Goal: Task Accomplishment & Management: Complete application form

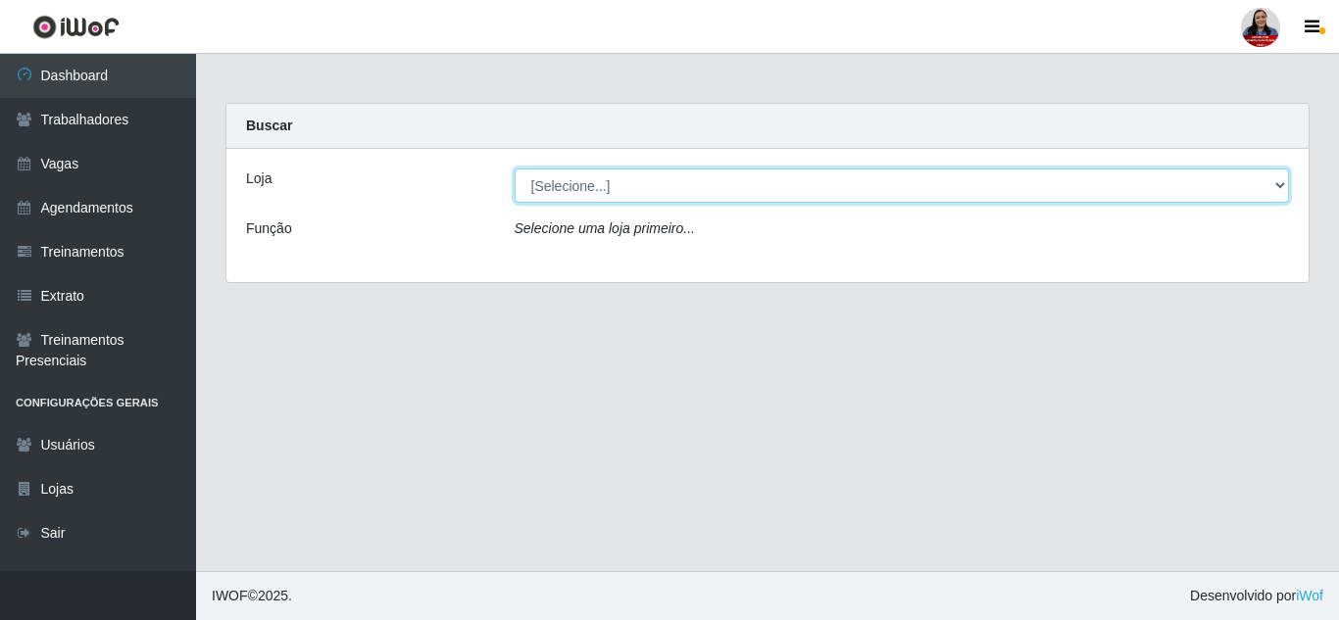
click at [808, 196] on select "[Selecione...] Hiper Queiroz - [GEOGRAPHIC_DATA] Hiper Queiroz - Boa Vista Hipe…" at bounding box center [901, 186] width 775 height 34
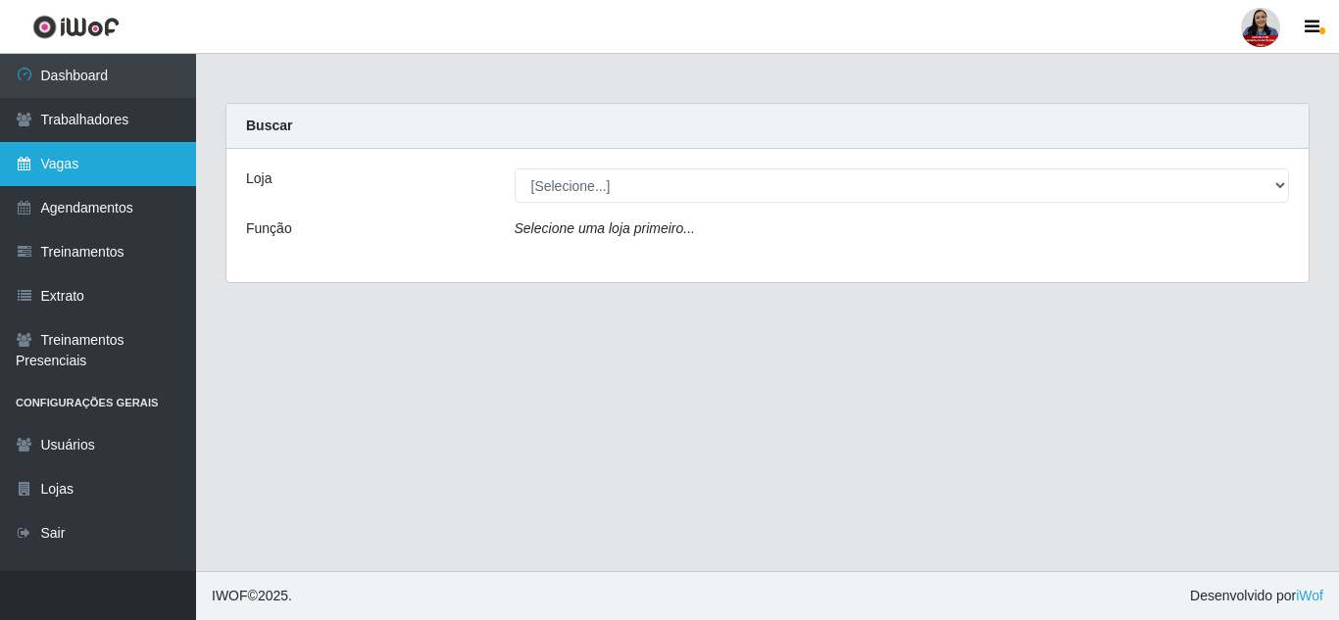
click at [111, 164] on link "Vagas" at bounding box center [98, 164] width 196 height 44
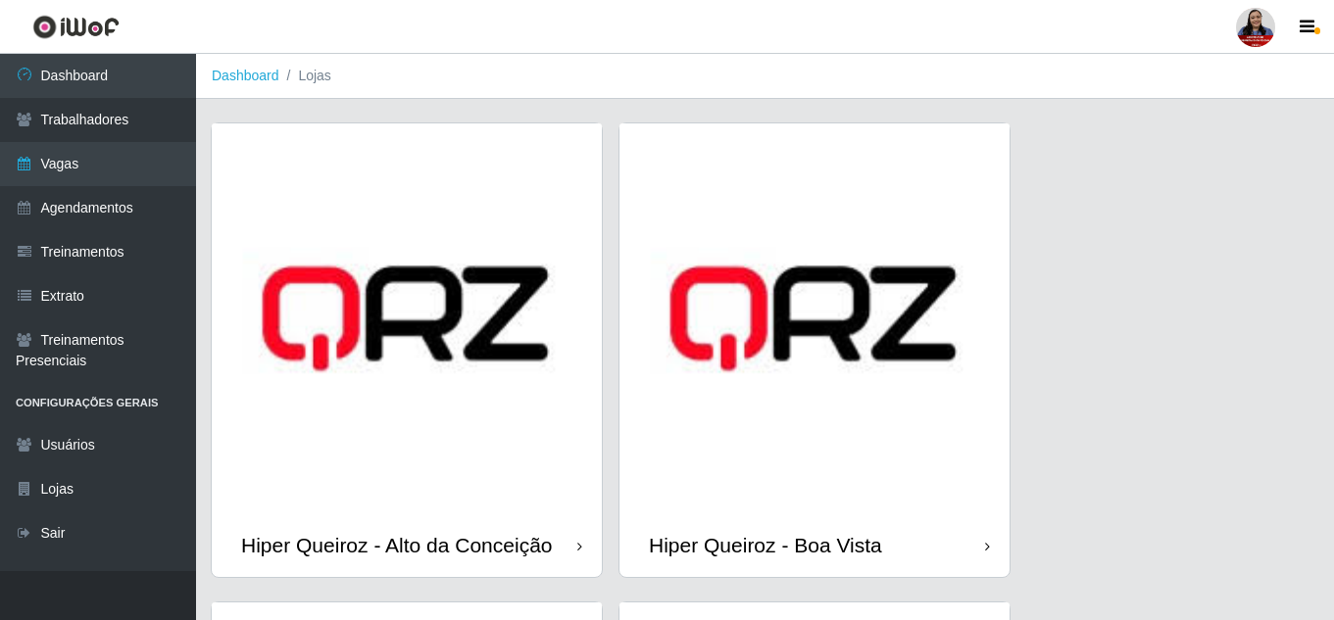
click at [469, 440] on img at bounding box center [407, 318] width 390 height 390
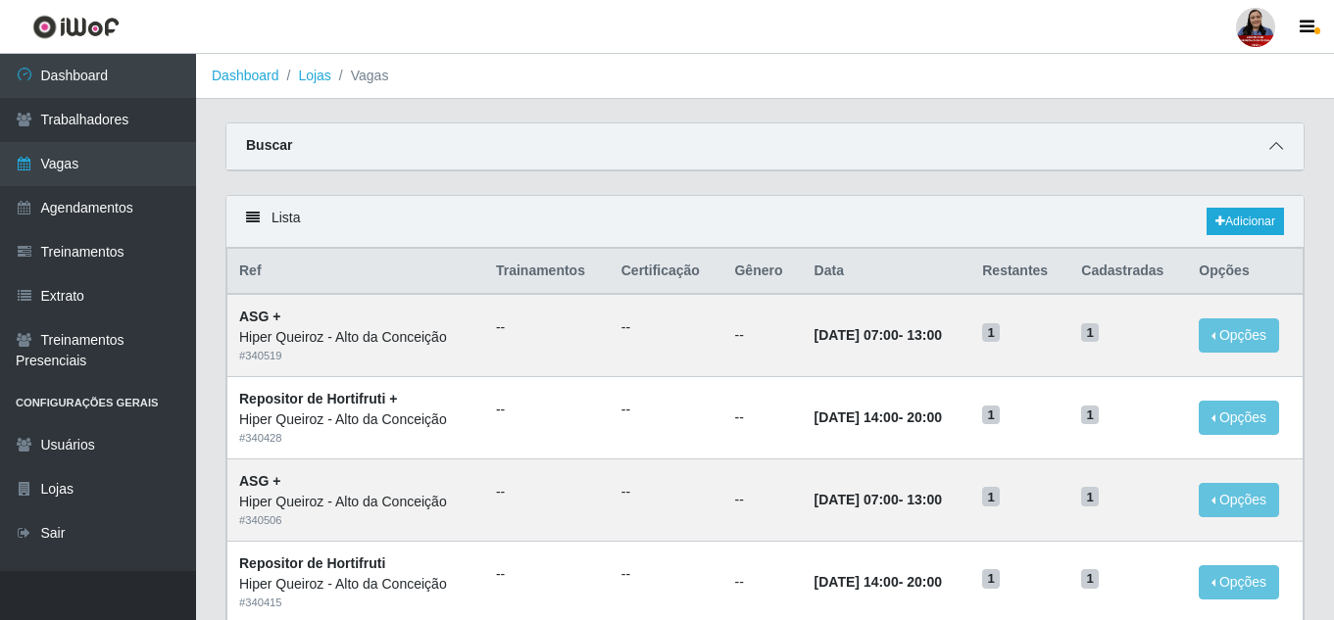
click at [1272, 145] on icon at bounding box center [1276, 146] width 14 height 14
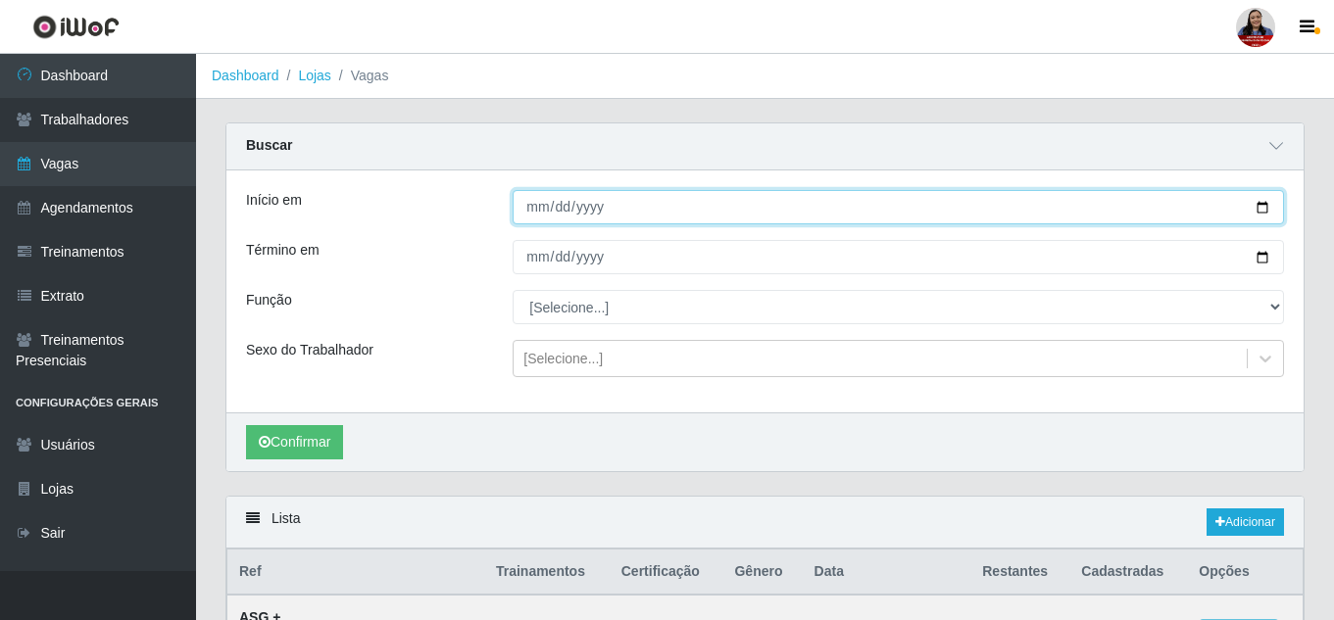
click at [1264, 210] on input "Início em" at bounding box center [898, 207] width 771 height 34
type input "[DATE]"
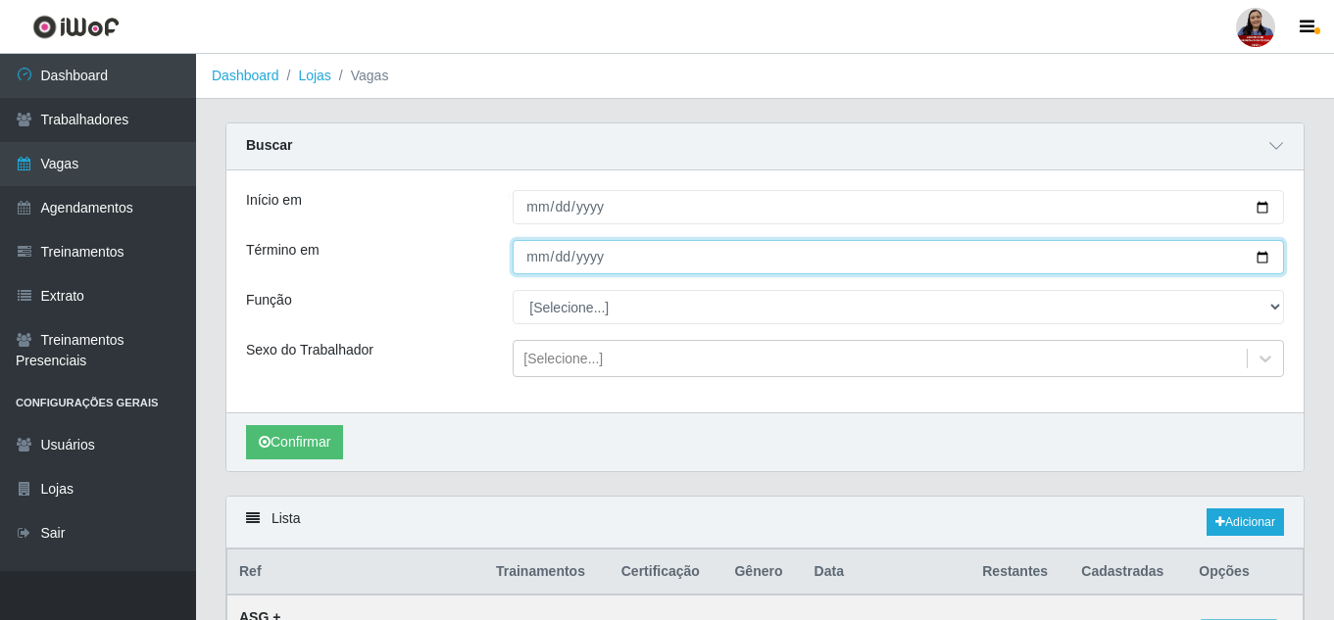
click at [1263, 260] on input "Término em" at bounding box center [898, 257] width 771 height 34
type input "[DATE]"
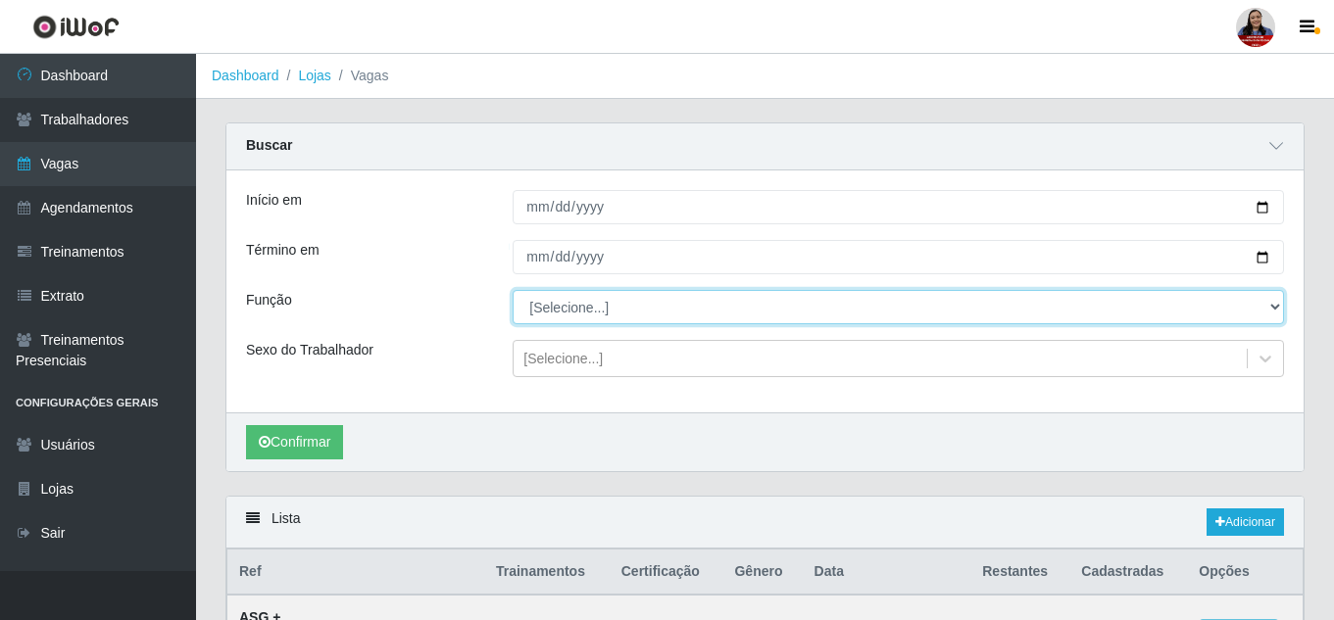
click at [1272, 305] on select "[Selecione...] ASG ASG + ASG ++ Embalador Embalador + Embalador ++ Operador de …" at bounding box center [898, 307] width 771 height 34
select select "22"
click at [513, 291] on select "[Selecione...] ASG ASG + ASG ++ Embalador Embalador + Embalador ++ Operador de …" at bounding box center [898, 307] width 771 height 34
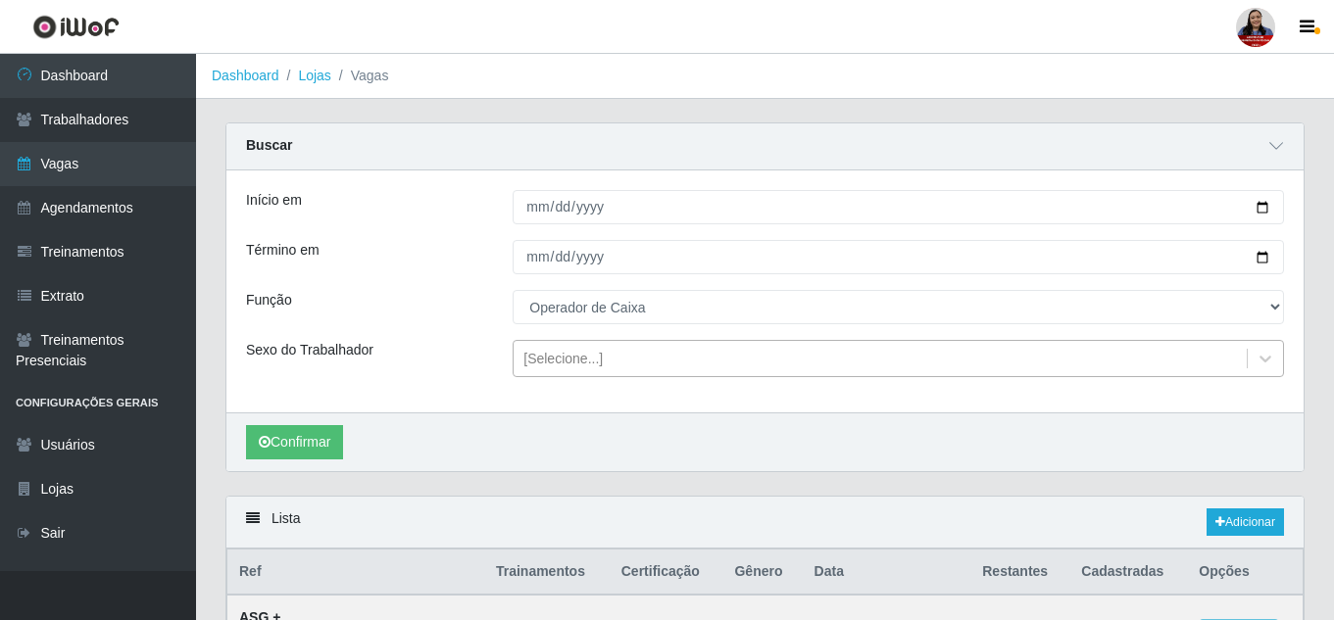
click at [580, 365] on div "[Selecione...]" at bounding box center [562, 359] width 79 height 21
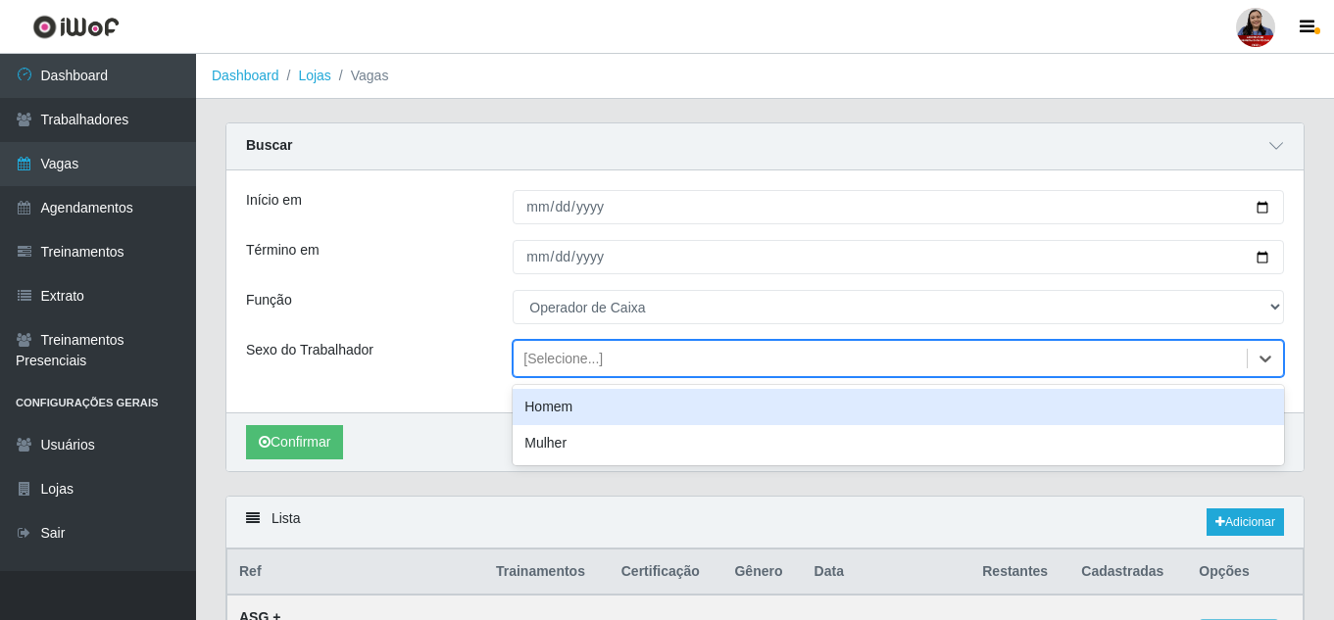
click at [580, 365] on div "[Selecione...]" at bounding box center [562, 359] width 79 height 21
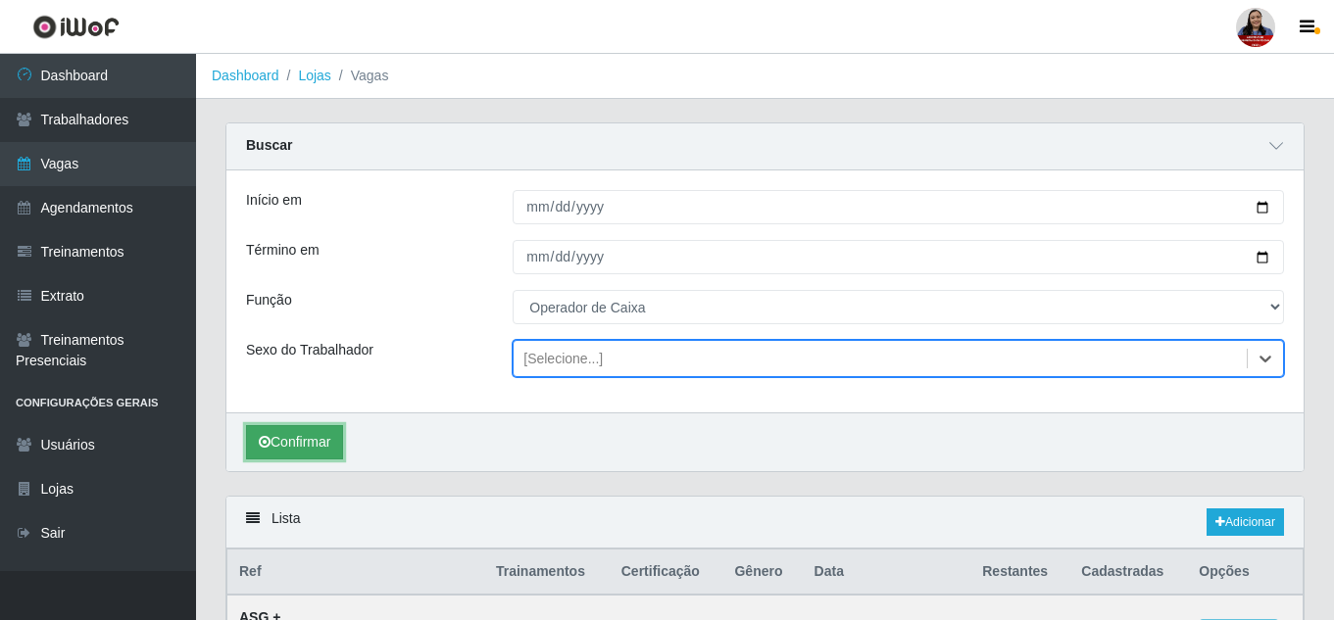
click at [301, 443] on button "Confirmar" at bounding box center [294, 442] width 97 height 34
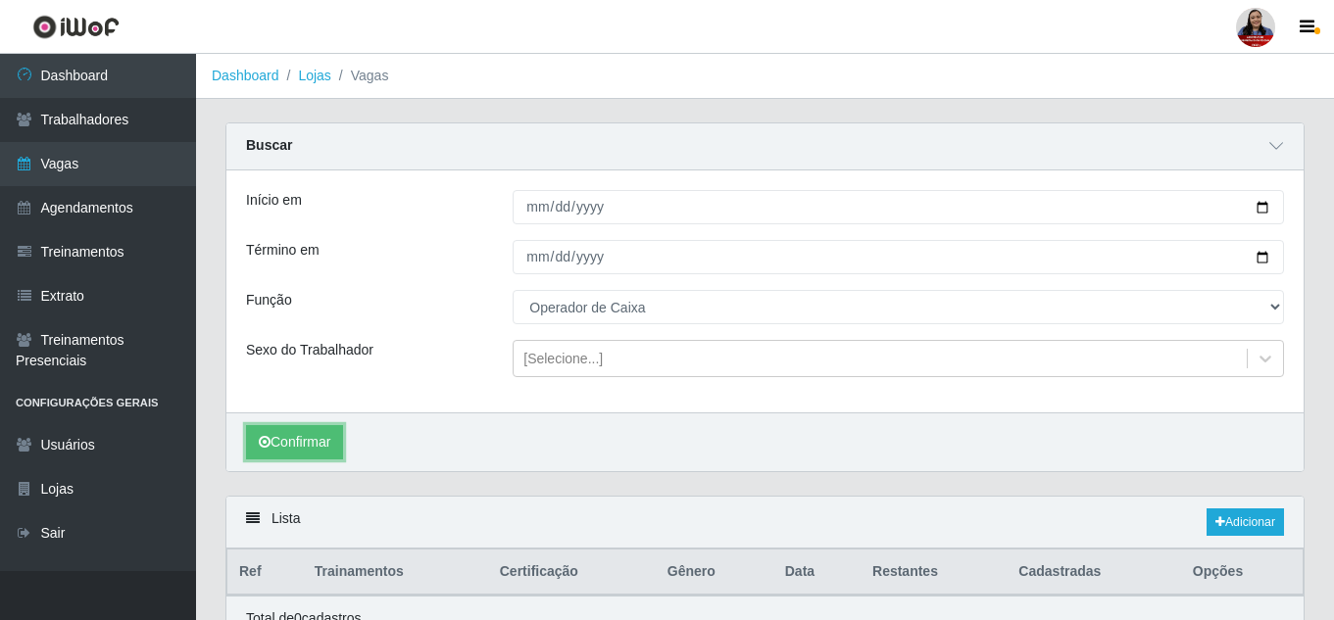
scroll to position [95, 0]
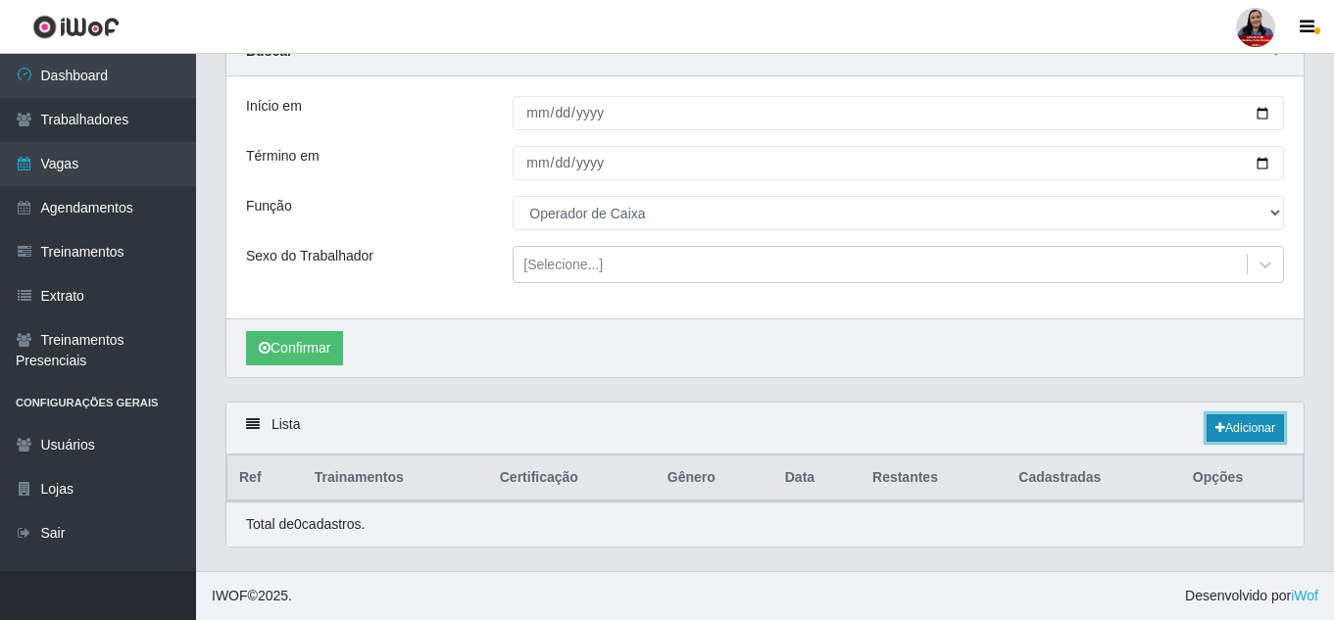
click at [1255, 425] on link "Adicionar" at bounding box center [1244, 428] width 77 height 27
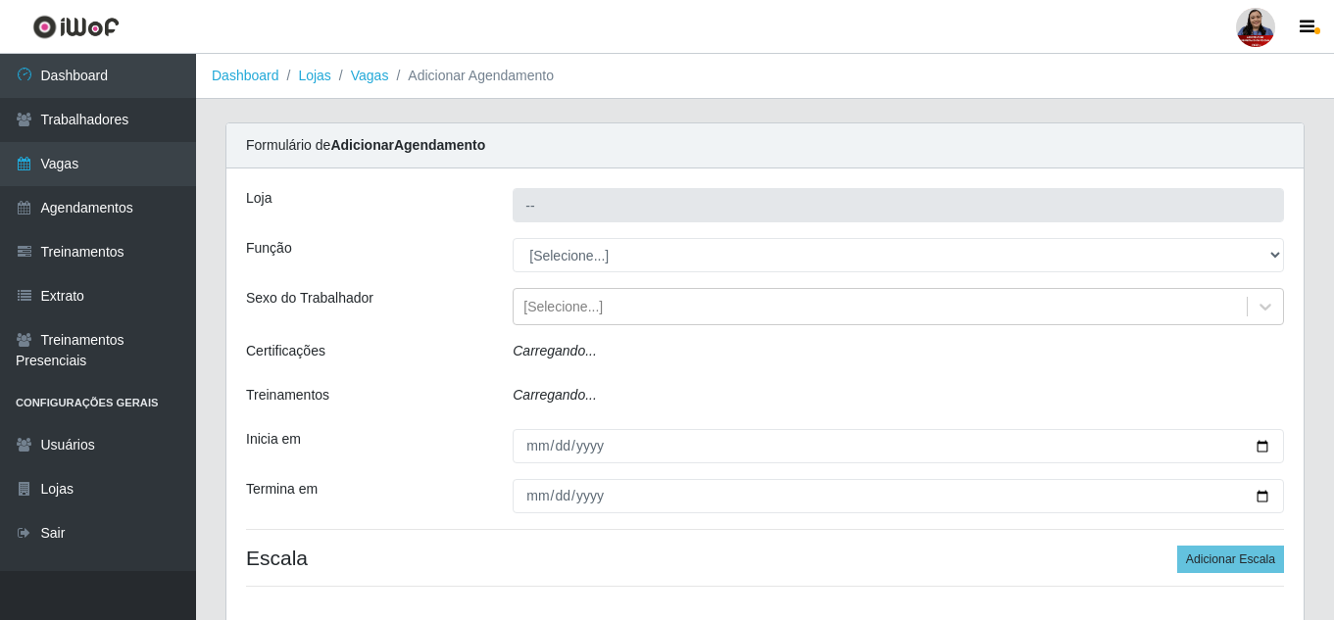
type input "Hiper Queiroz - Alto da Conceição"
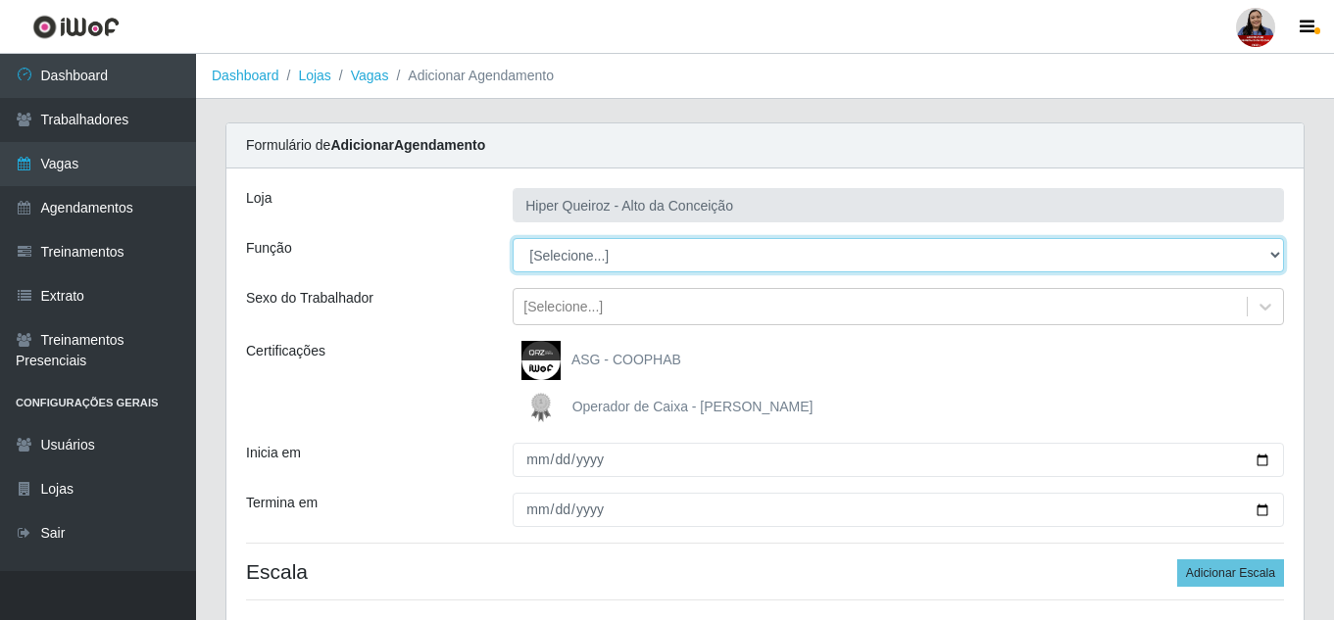
click at [673, 263] on select "[Selecione...] ASG ASG + ASG ++ Embalador Embalador + Embalador ++ Operador de …" at bounding box center [898, 255] width 771 height 34
select select "22"
click at [513, 238] on select "[Selecione...] ASG ASG + ASG ++ Embalador Embalador + Embalador ++ Operador de …" at bounding box center [898, 255] width 771 height 34
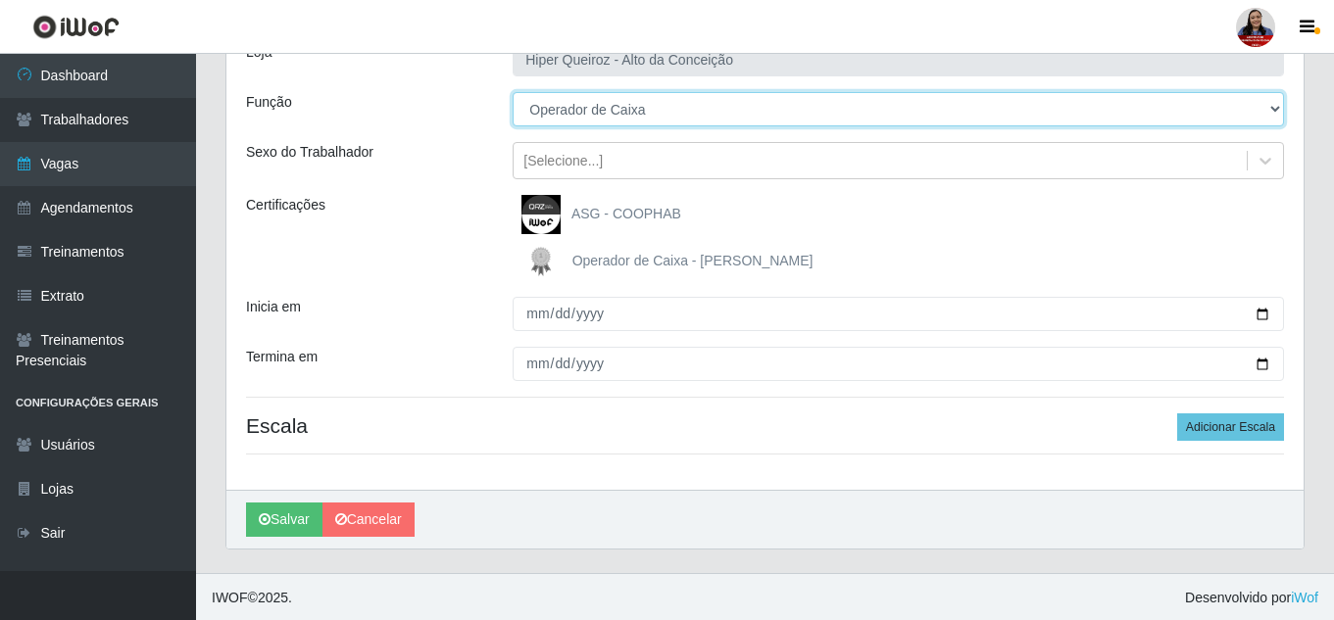
scroll to position [148, 0]
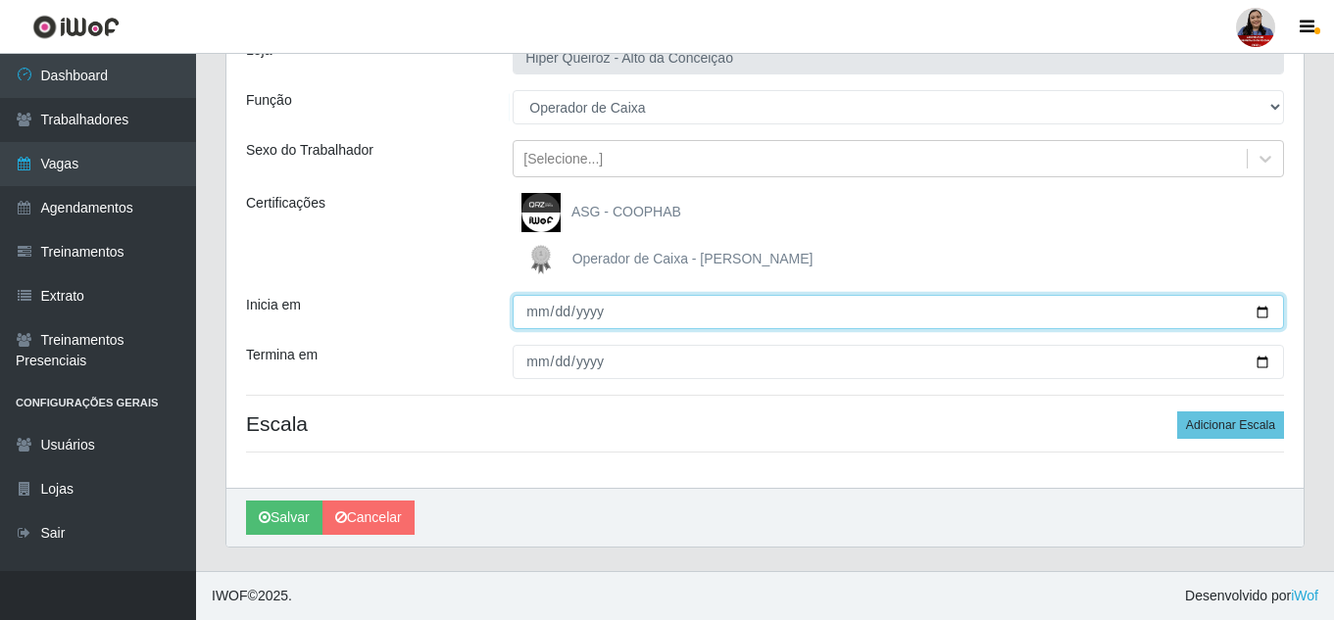
click at [1253, 313] on input "Inicia em" at bounding box center [898, 312] width 771 height 34
type input "[DATE]"
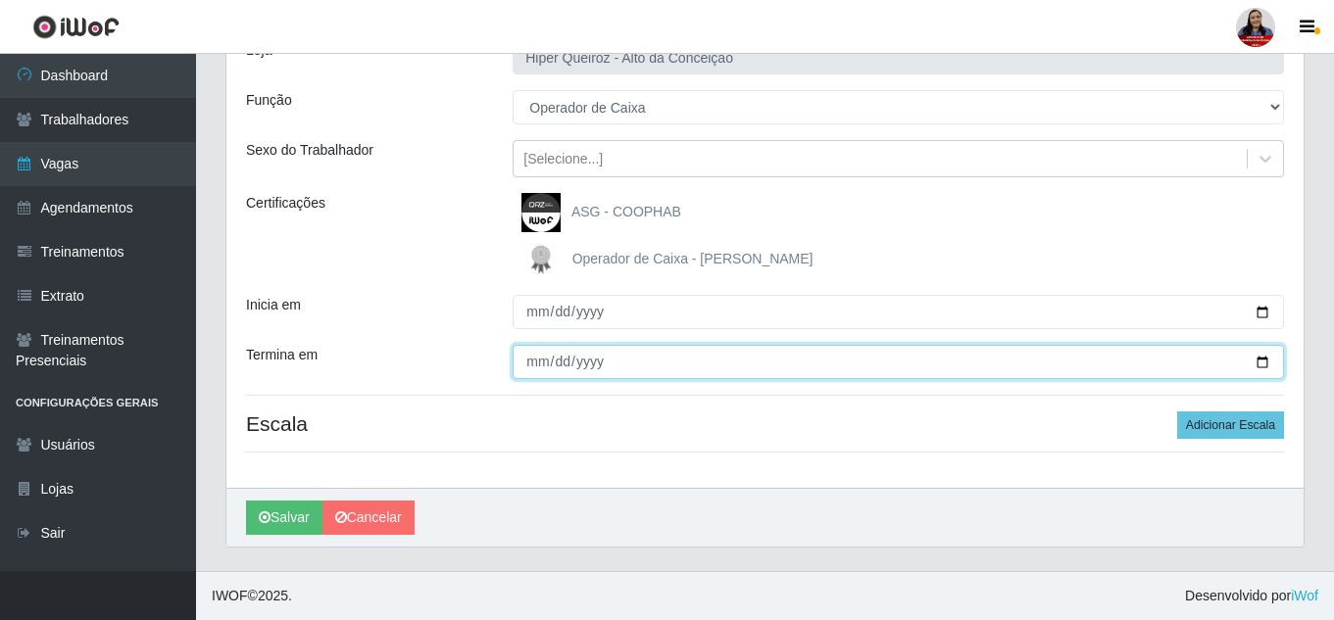
click at [1266, 366] on input "Termina em" at bounding box center [898, 362] width 771 height 34
type input "[DATE]"
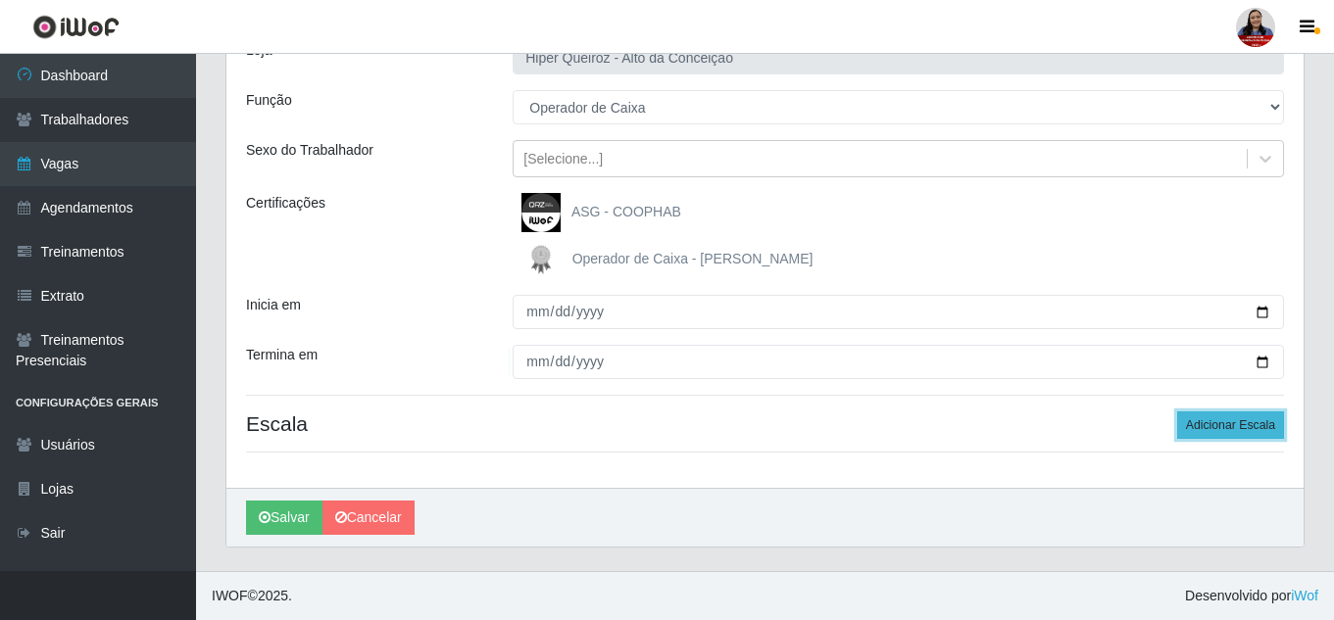
click at [1235, 425] on button "Adicionar Escala" at bounding box center [1230, 425] width 107 height 27
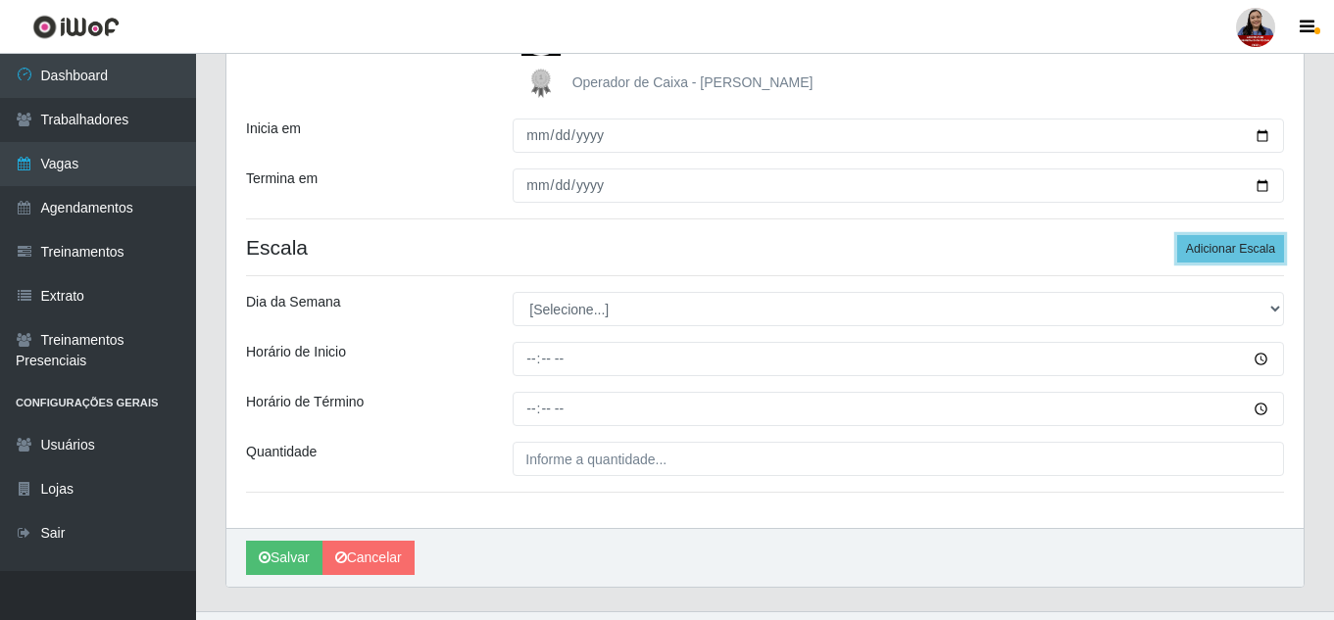
scroll to position [365, 0]
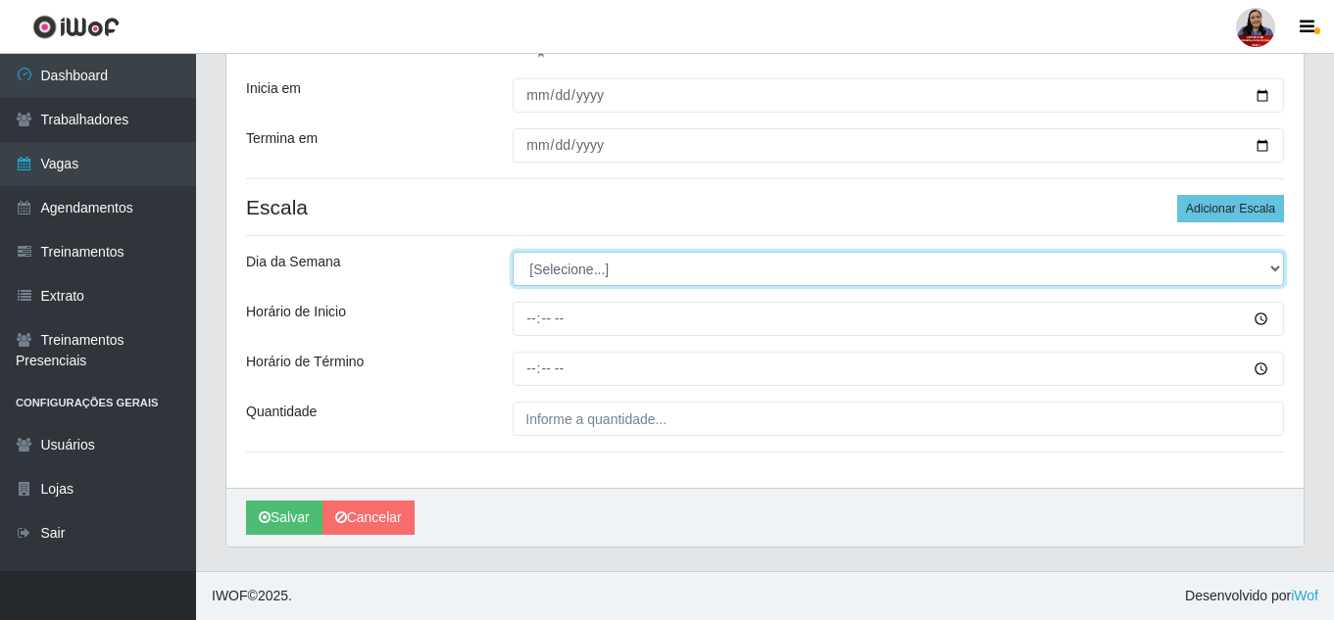
click at [671, 267] on select "[Selecione...] Segunda Terça Quarta Quinta Sexta Sábado Domingo" at bounding box center [898, 269] width 771 height 34
select select "3"
click at [513, 252] on select "[Selecione...] Segunda Terça Quarta Quinta Sexta Sábado Domingo" at bounding box center [898, 269] width 771 height 34
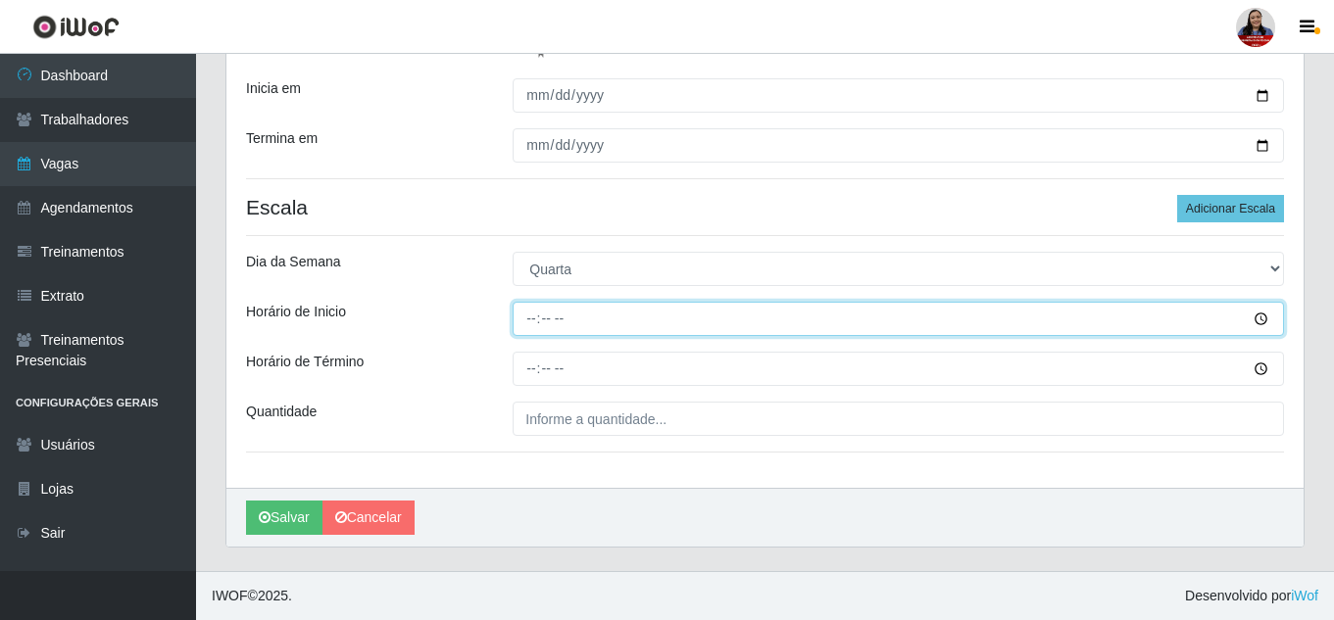
click at [532, 322] on input "Horário de Inicio" at bounding box center [898, 319] width 771 height 34
type input "14:00"
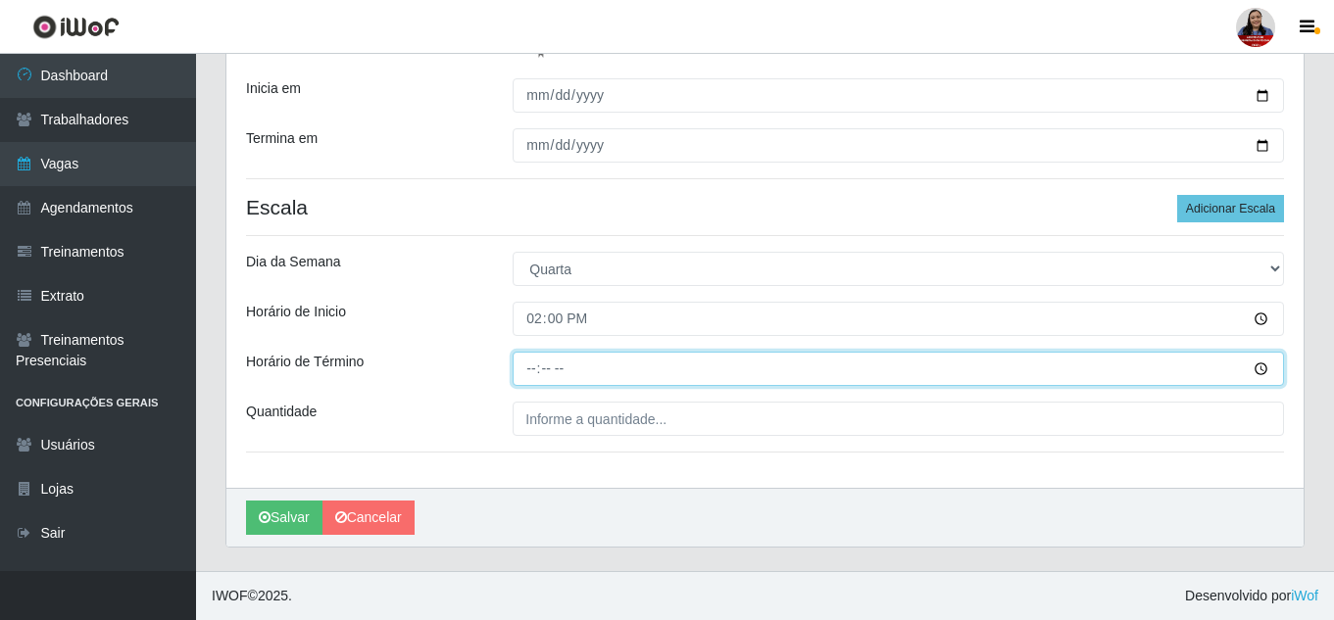
type input "20:00"
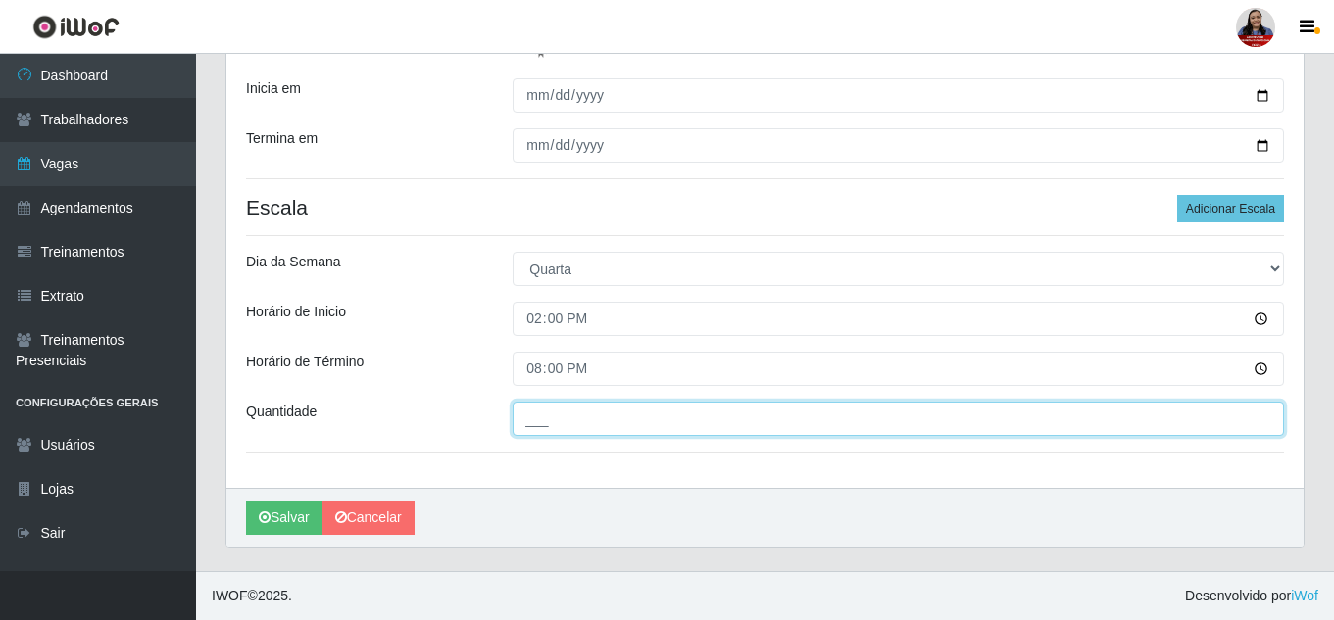
click at [526, 418] on input "___" at bounding box center [898, 419] width 771 height 34
type input "1__"
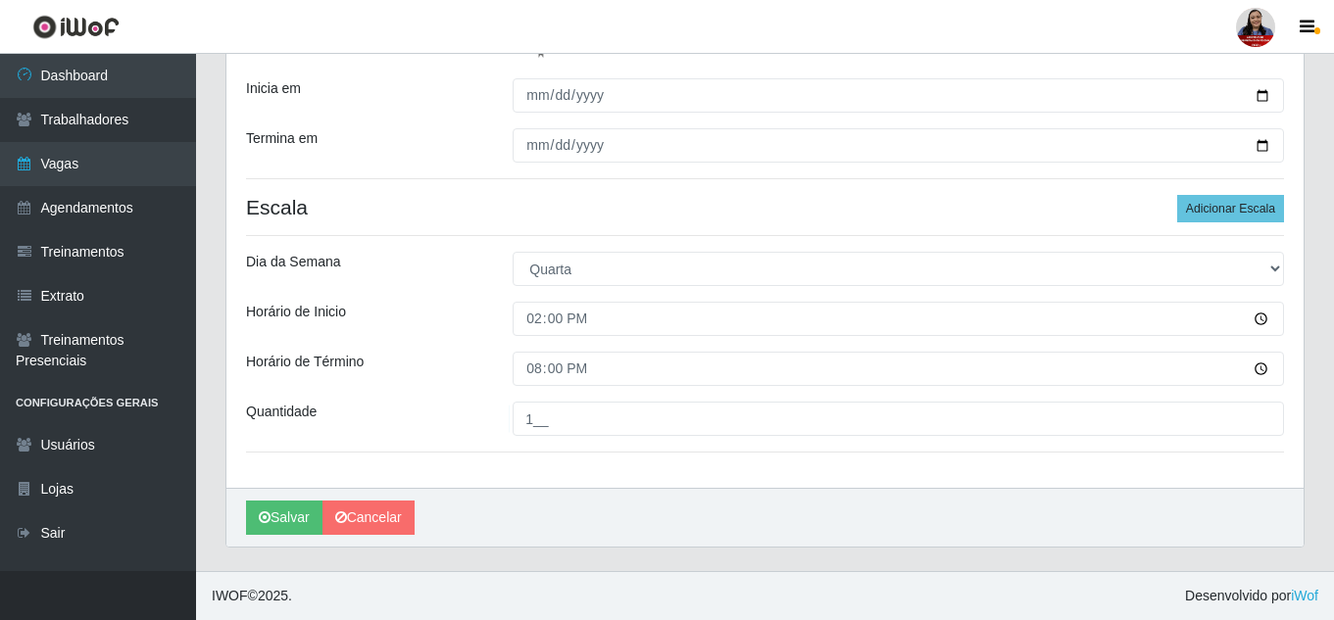
click at [469, 396] on div "Loja Hiper Queiroz - Alto da Conceição Função [Selecione...] ASG ASG + ASG ++ E…" at bounding box center [764, 146] width 1077 height 684
click at [297, 527] on button "Salvar" at bounding box center [284, 518] width 76 height 34
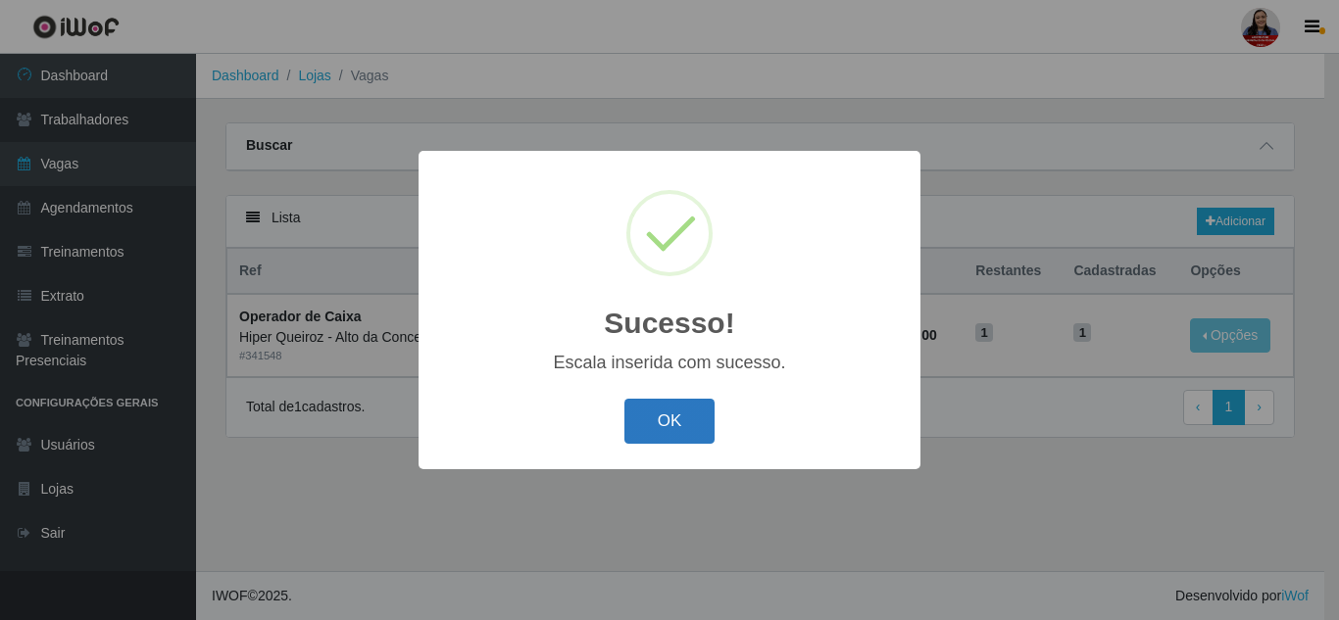
click at [664, 425] on button "OK" at bounding box center [669, 422] width 91 height 46
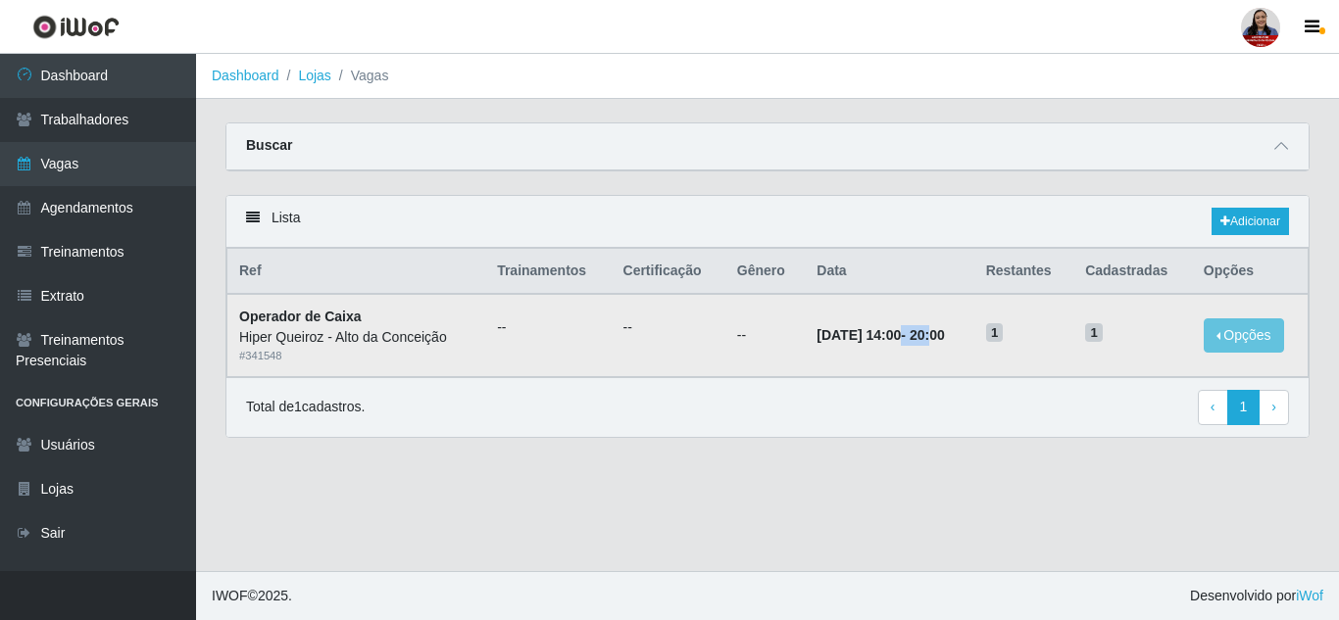
drag, startPoint x: 881, startPoint y: 334, endPoint x: 949, endPoint y: 334, distance: 67.6
click at [944, 334] on strong "[DATE] 14:00 - 20:00" at bounding box center [879, 335] width 127 height 16
click at [969, 391] on div "Total de 1 cadastros. ‹ Previous 1 › Next" at bounding box center [767, 407] width 1043 height 35
click at [1247, 228] on link "Adicionar" at bounding box center [1249, 221] width 77 height 27
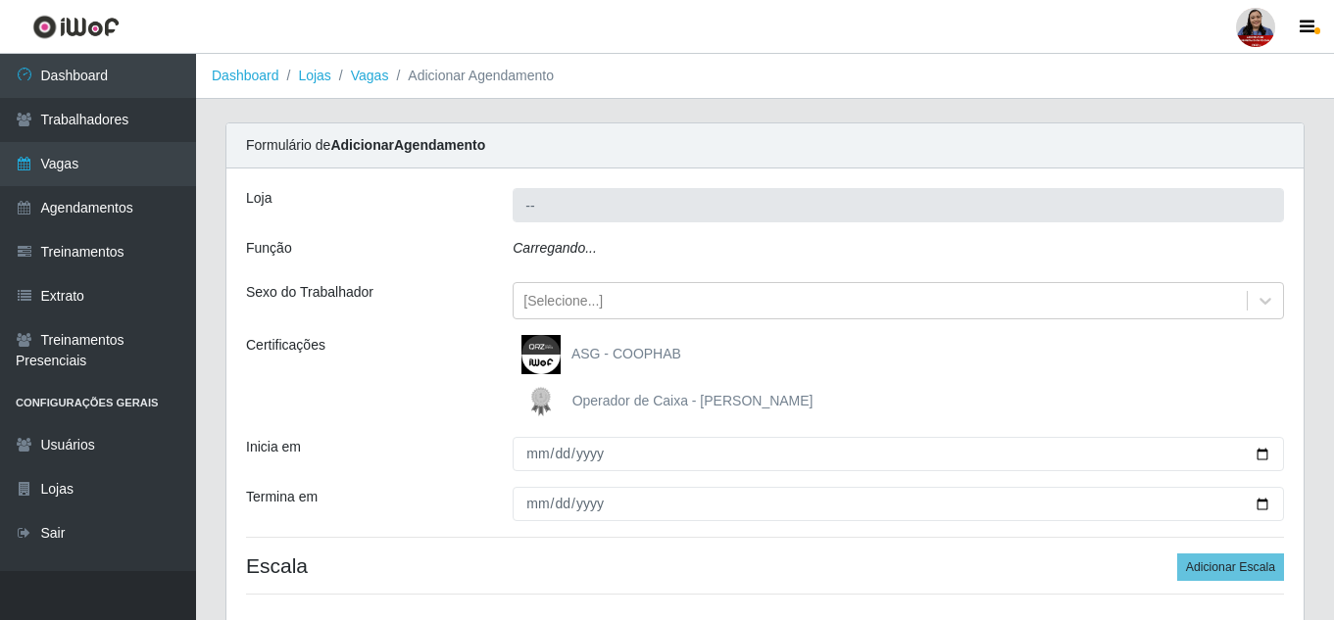
type input "Hiper Queiroz - Alto da Conceição"
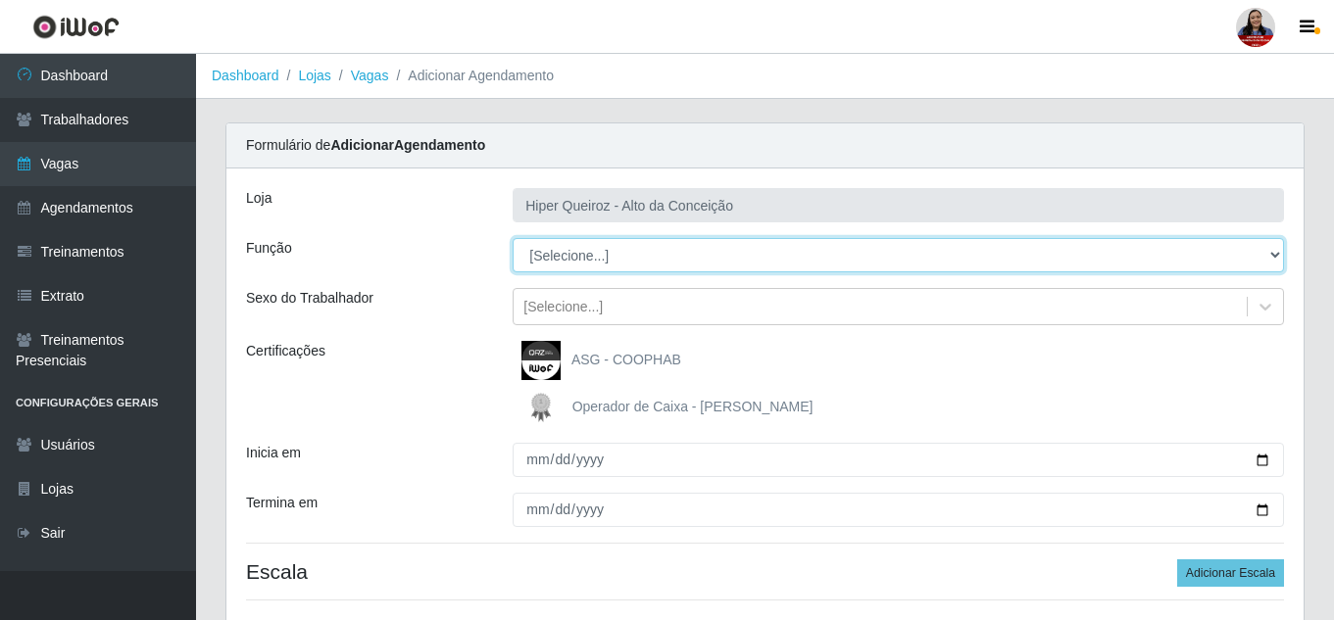
click at [777, 249] on select "[Selecione...] ASG ASG + ASG ++ Embalador Embalador + Embalador ++ Operador de …" at bounding box center [898, 255] width 771 height 34
select select "22"
click at [513, 238] on select "[Selecione...] ASG ASG + ASG ++ Embalador Embalador + Embalador ++ Operador de …" at bounding box center [898, 255] width 771 height 34
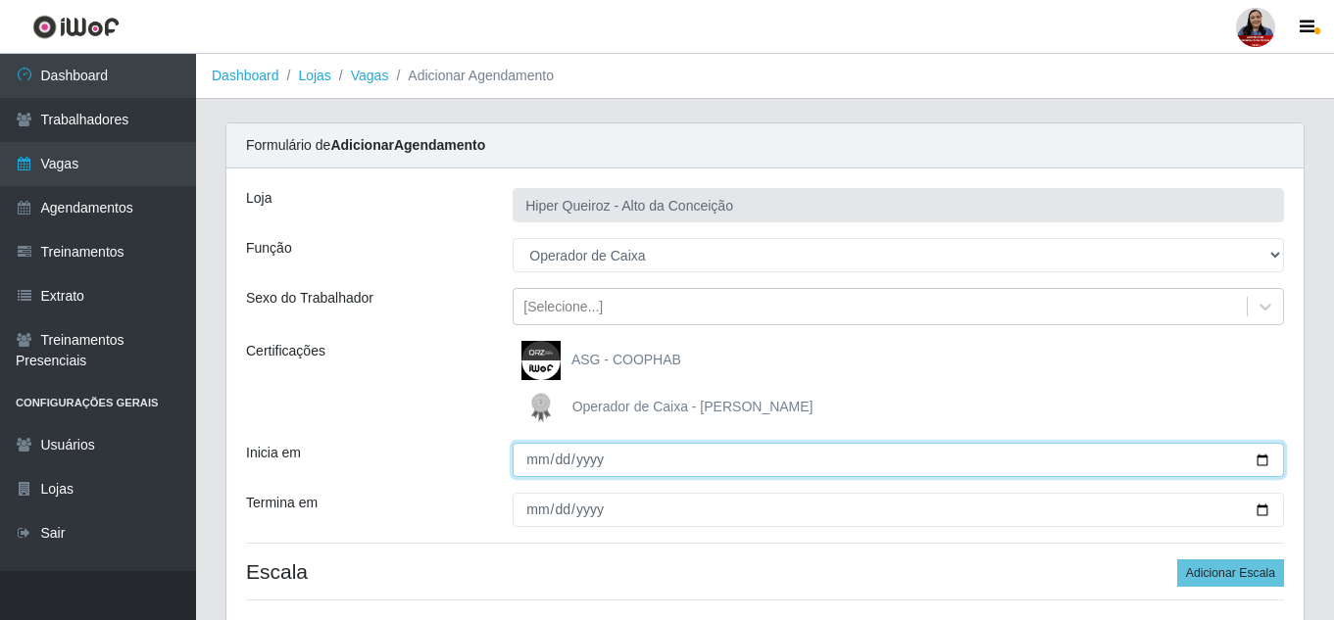
click at [1263, 465] on input "Inicia em" at bounding box center [898, 460] width 771 height 34
type input "[DATE]"
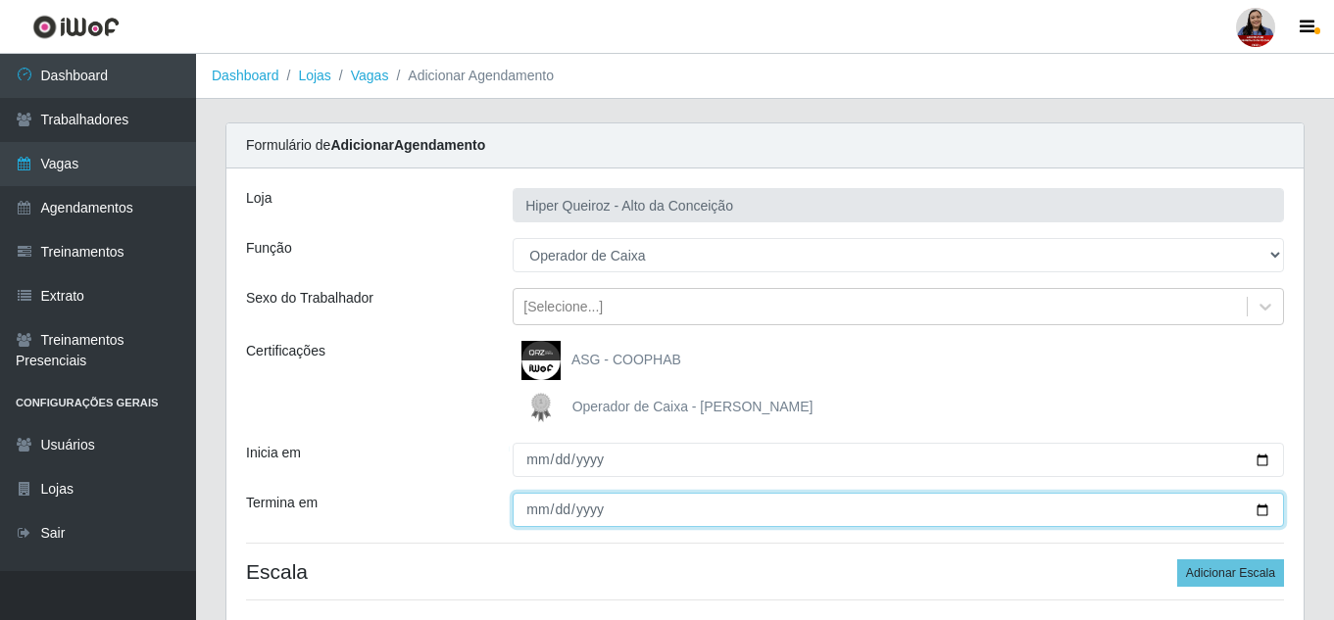
click at [1263, 505] on input "Termina em" at bounding box center [898, 510] width 771 height 34
type input "[DATE]"
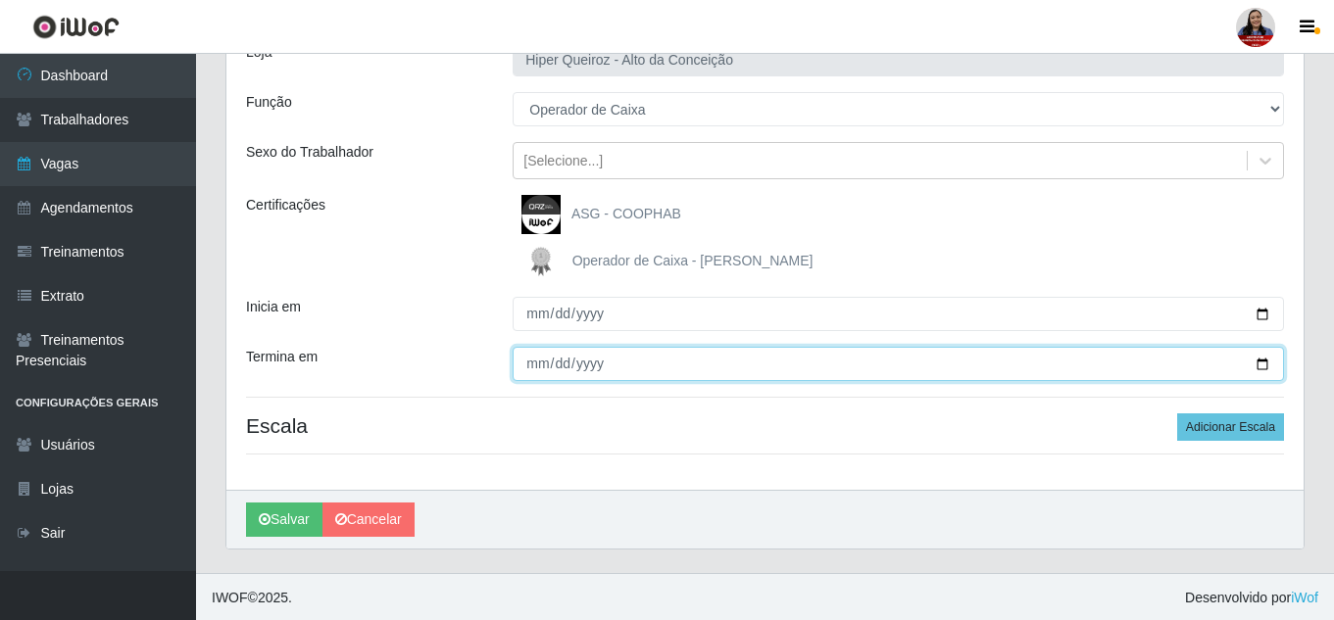
scroll to position [148, 0]
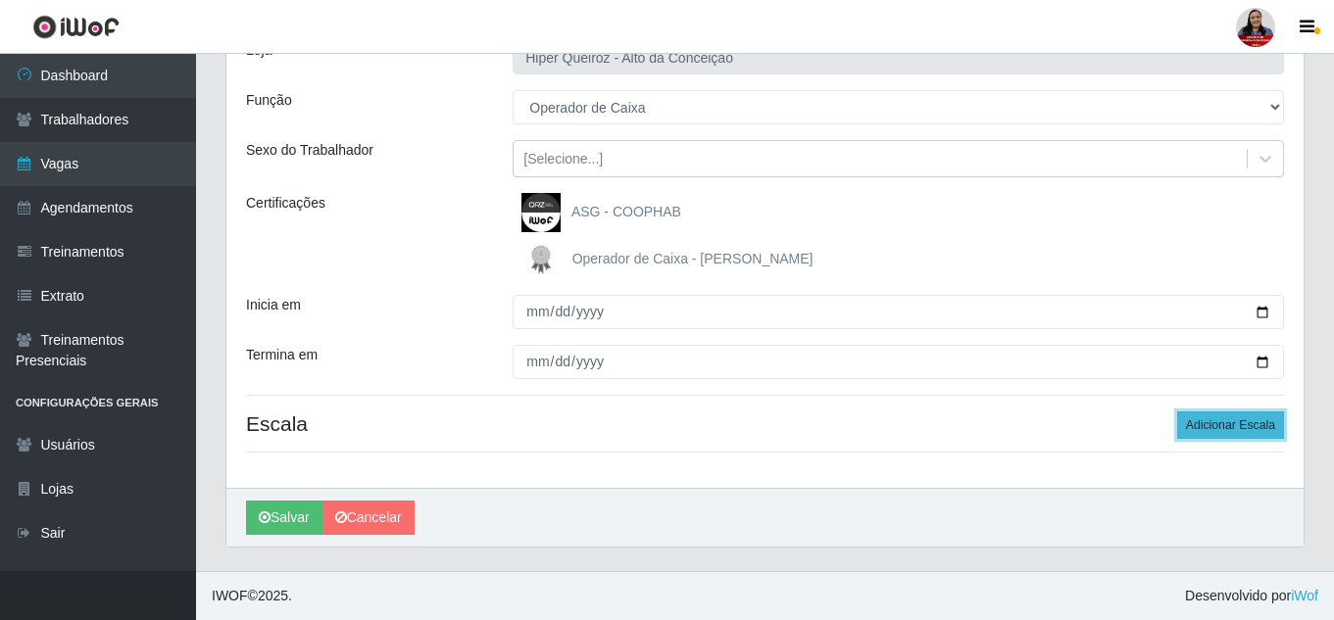
click at [1266, 422] on button "Adicionar Escala" at bounding box center [1230, 425] width 107 height 27
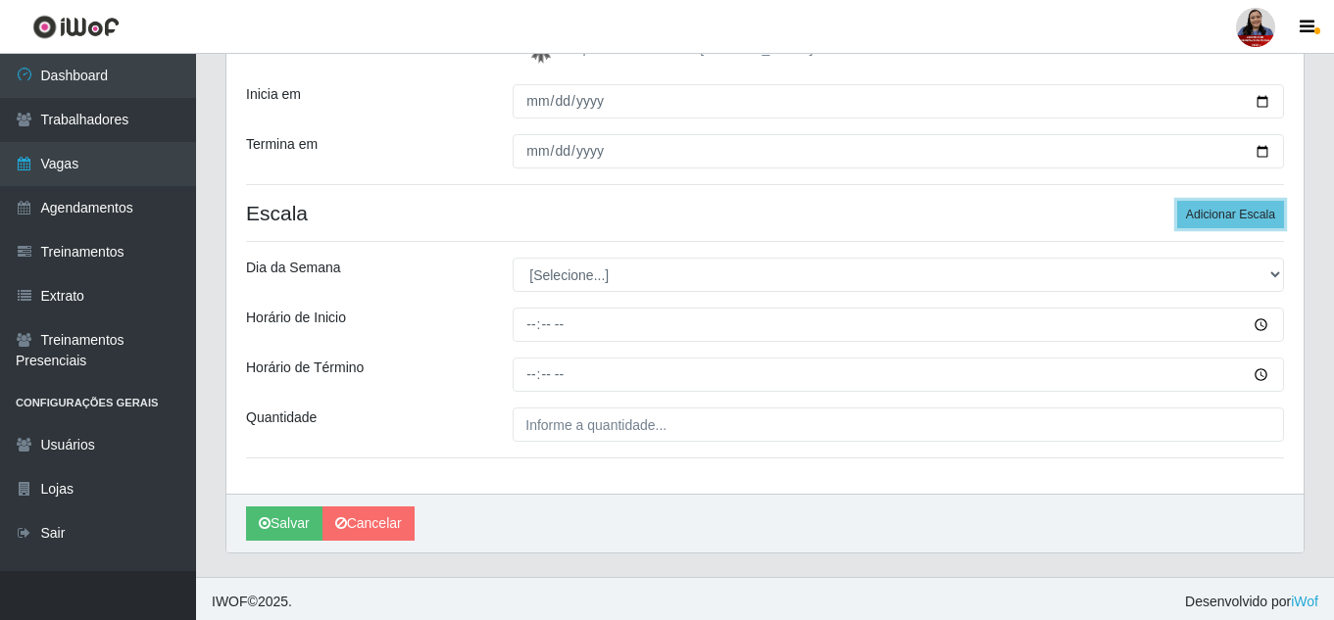
scroll to position [365, 0]
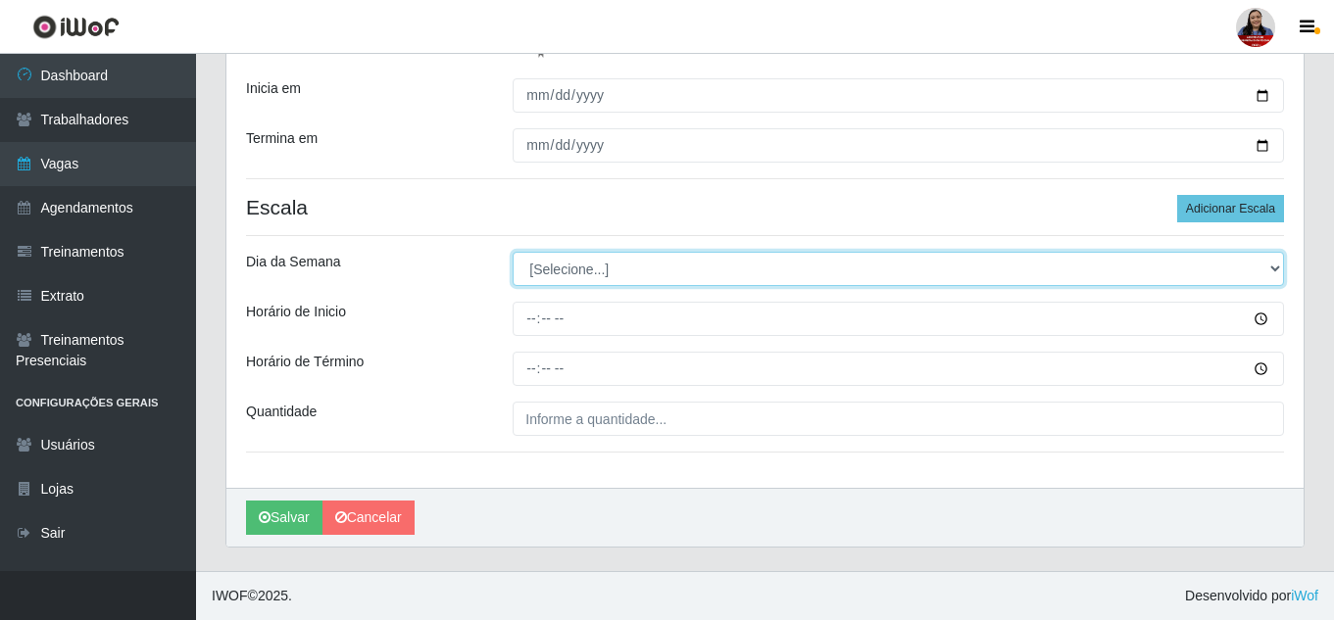
click at [809, 276] on select "[Selecione...] Segunda Terça Quarta Quinta Sexta Sábado Domingo" at bounding box center [898, 269] width 771 height 34
select select "4"
click at [513, 252] on select "[Selecione...] Segunda Terça Quarta Quinta Sexta Sábado Domingo" at bounding box center [898, 269] width 771 height 34
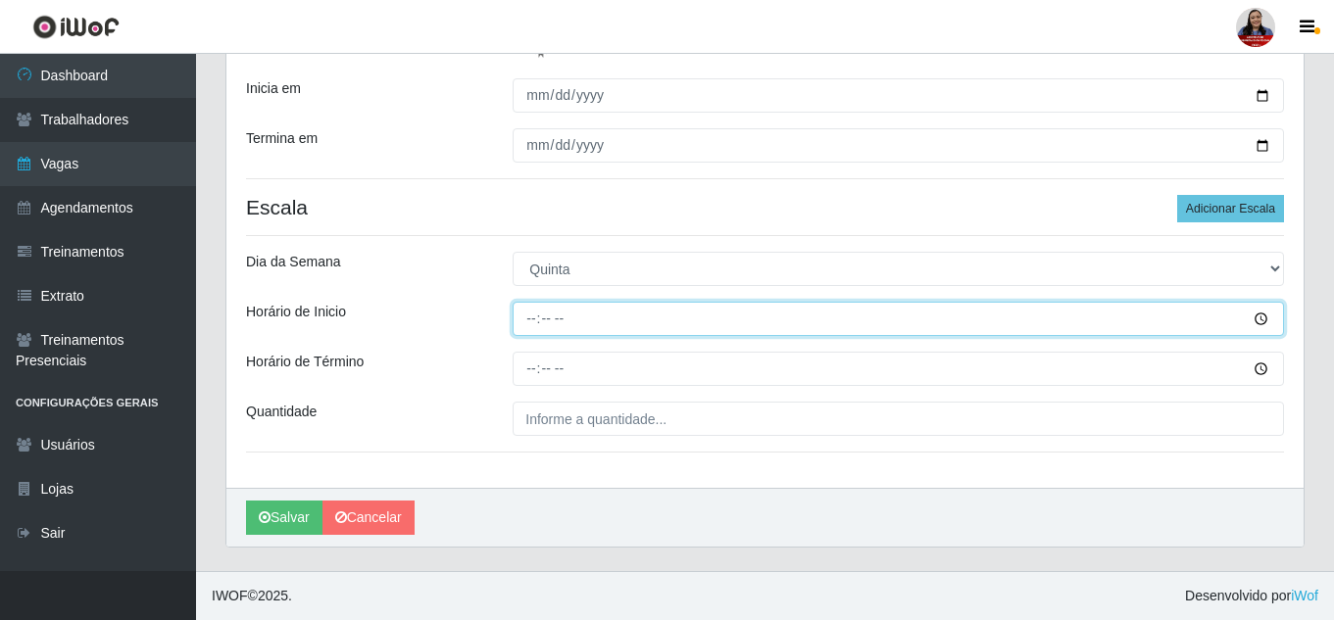
click at [533, 320] on input "Horário de Inicio" at bounding box center [898, 319] width 771 height 34
type input "14:00"
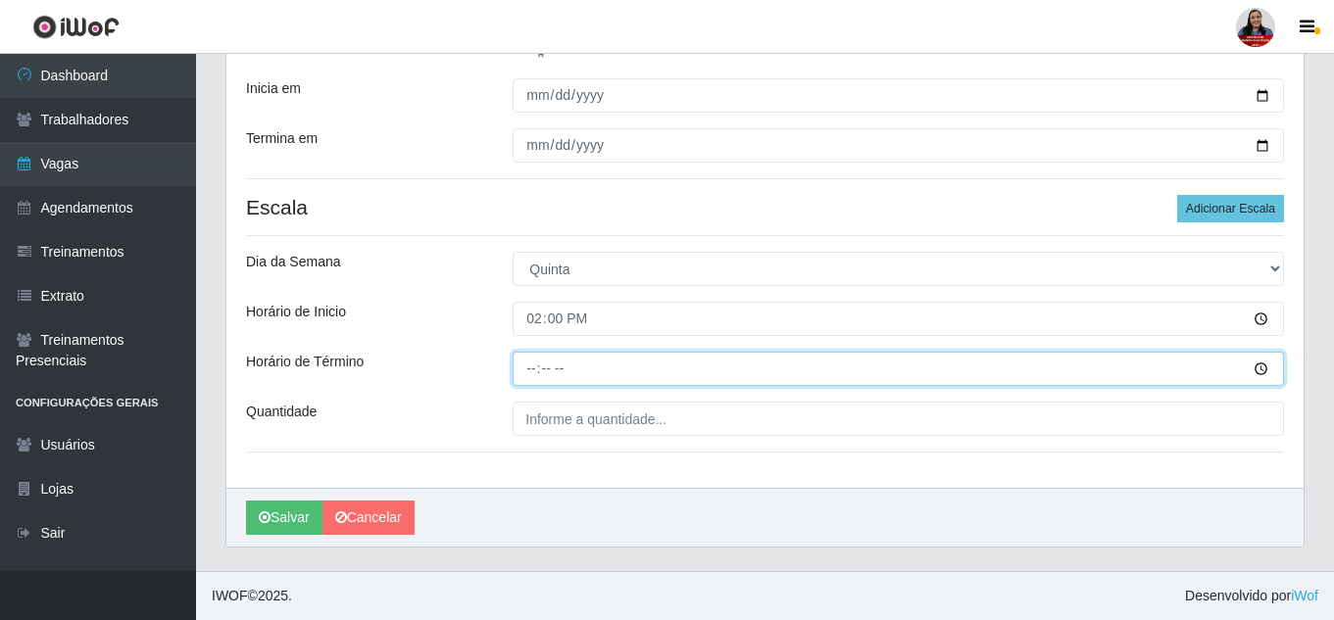
type input "20:00"
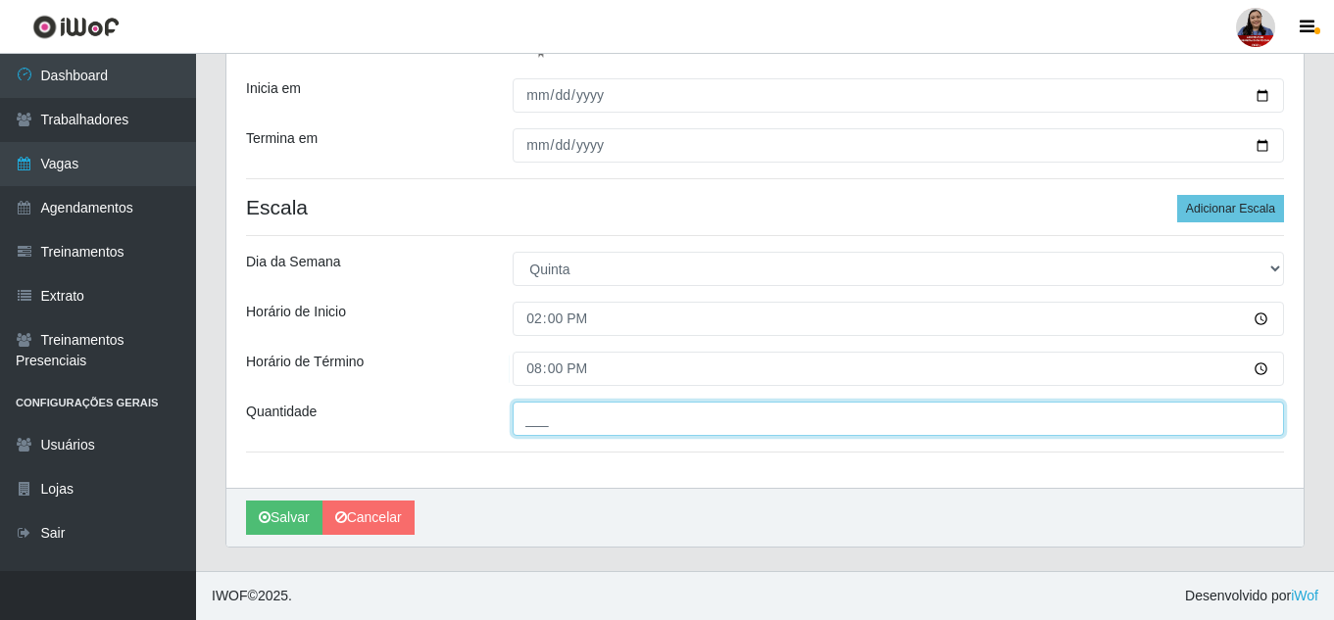
click at [514, 421] on input "___" at bounding box center [898, 419] width 771 height 34
type input "1__"
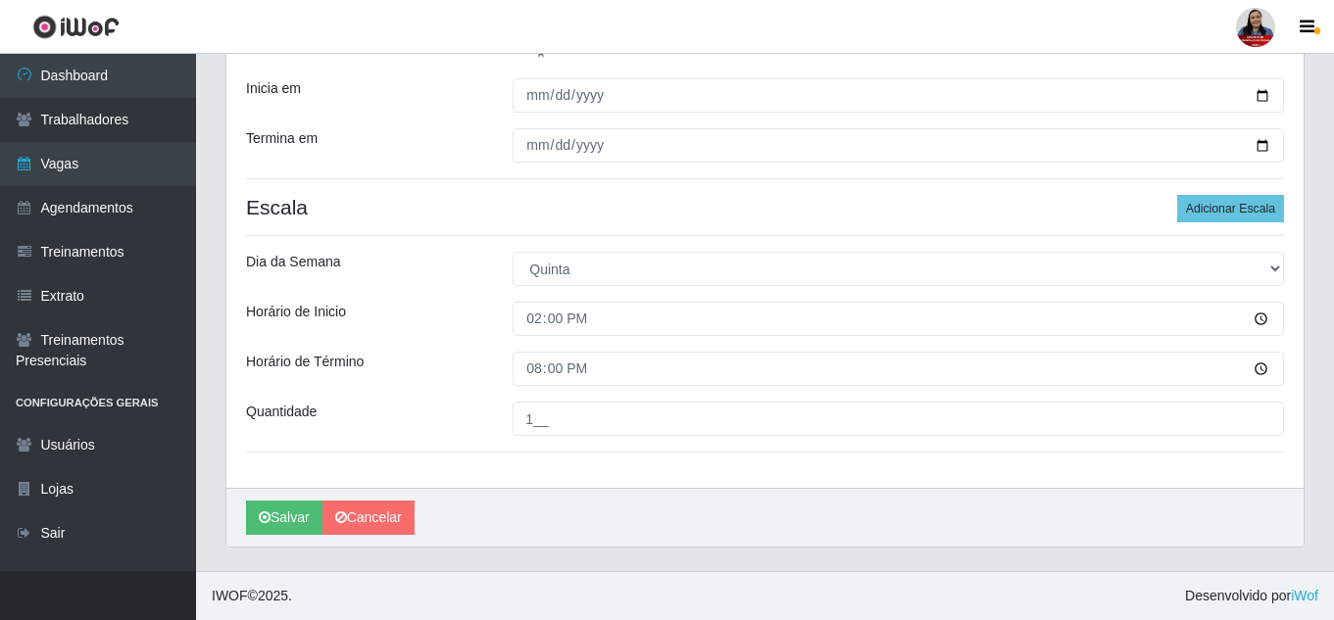
click at [449, 421] on div "Quantidade" at bounding box center [364, 419] width 267 height 34
click at [287, 516] on button "Salvar" at bounding box center [284, 518] width 76 height 34
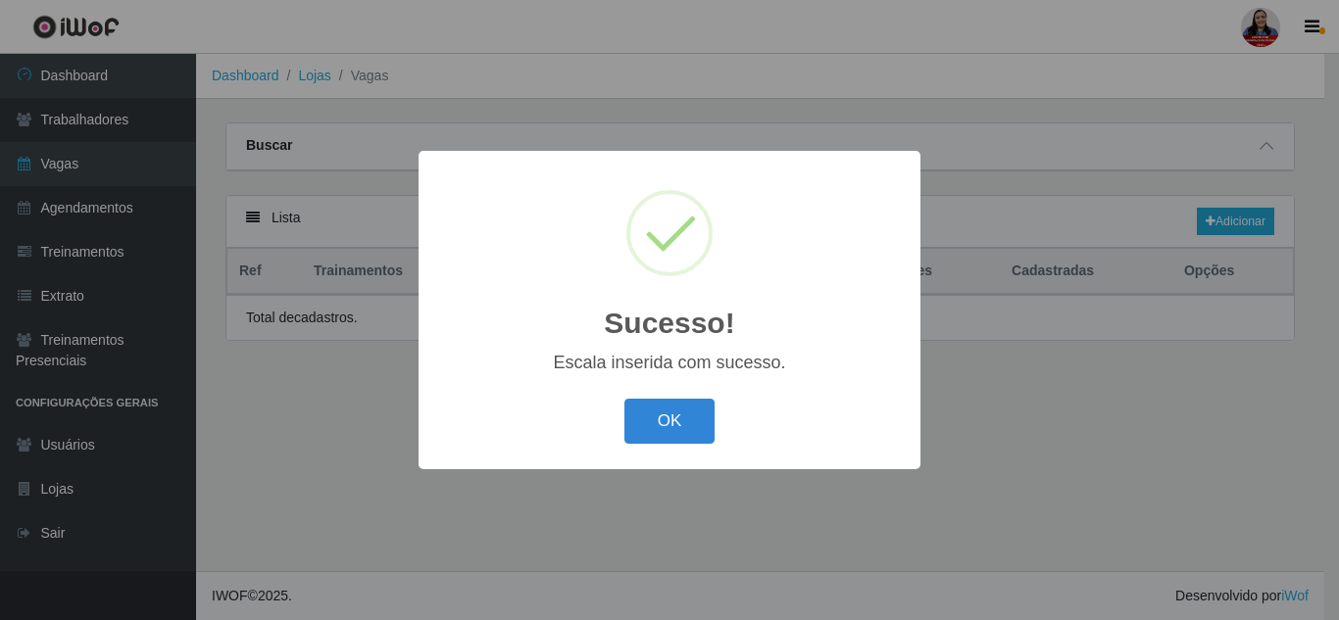
select select "22"
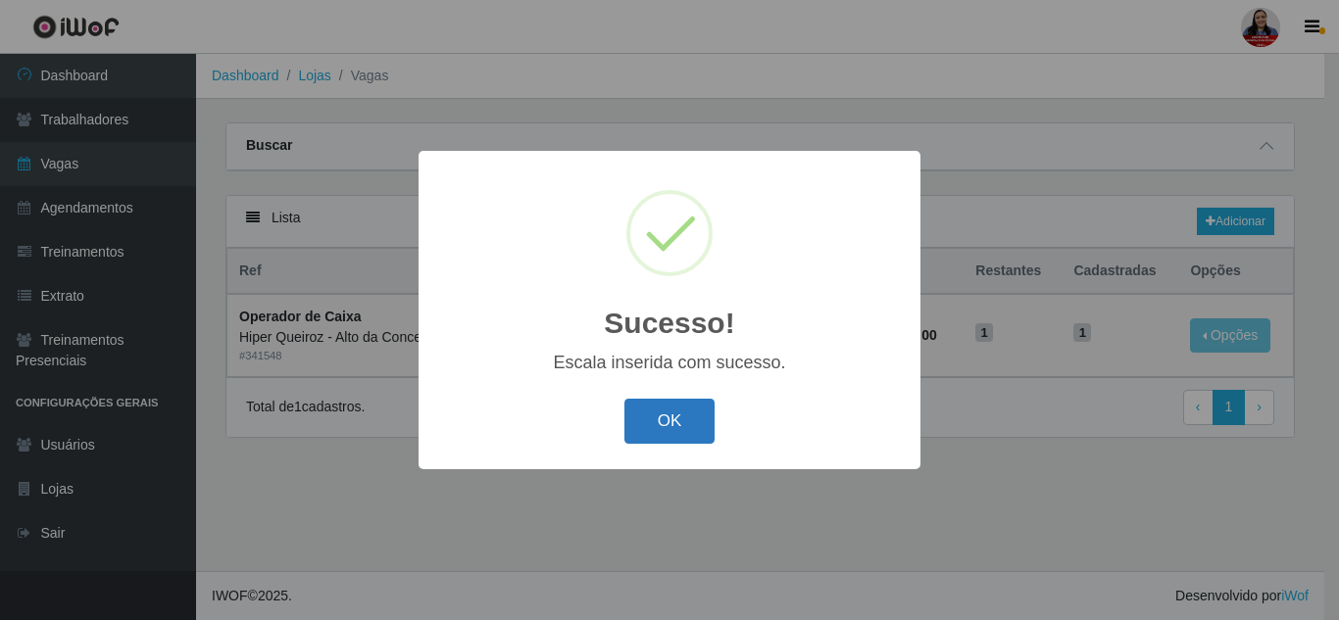
click at [682, 426] on button "OK" at bounding box center [669, 422] width 91 height 46
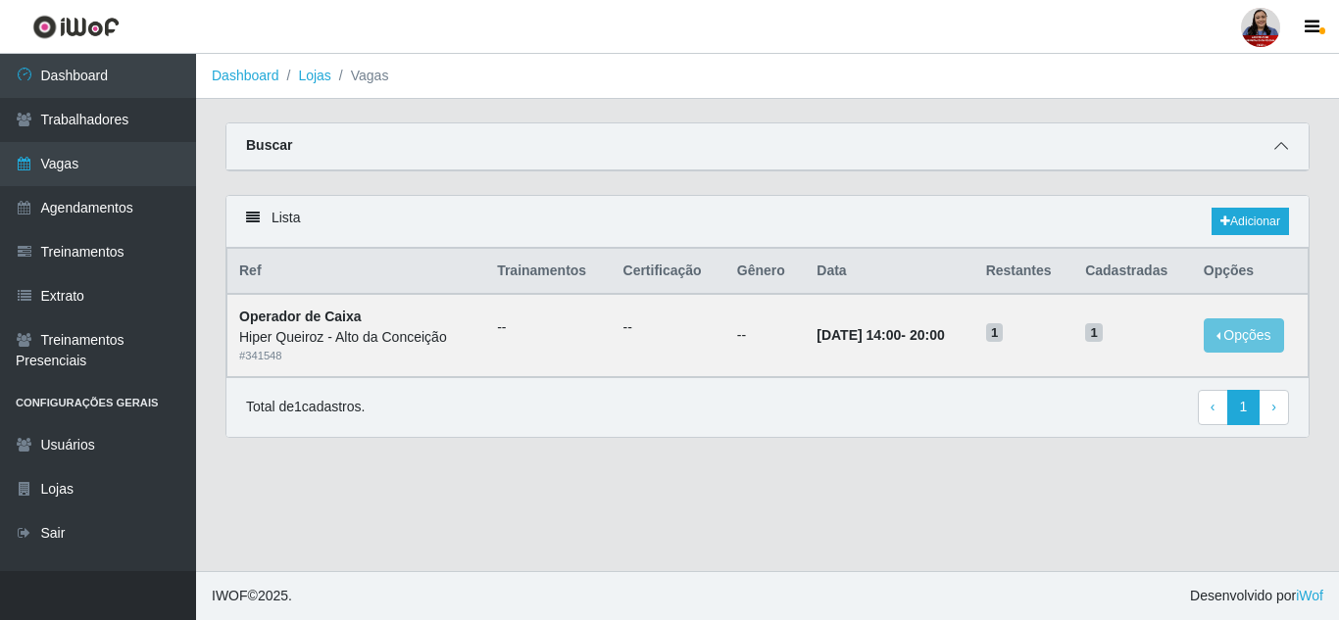
click at [1280, 143] on icon at bounding box center [1281, 146] width 14 height 14
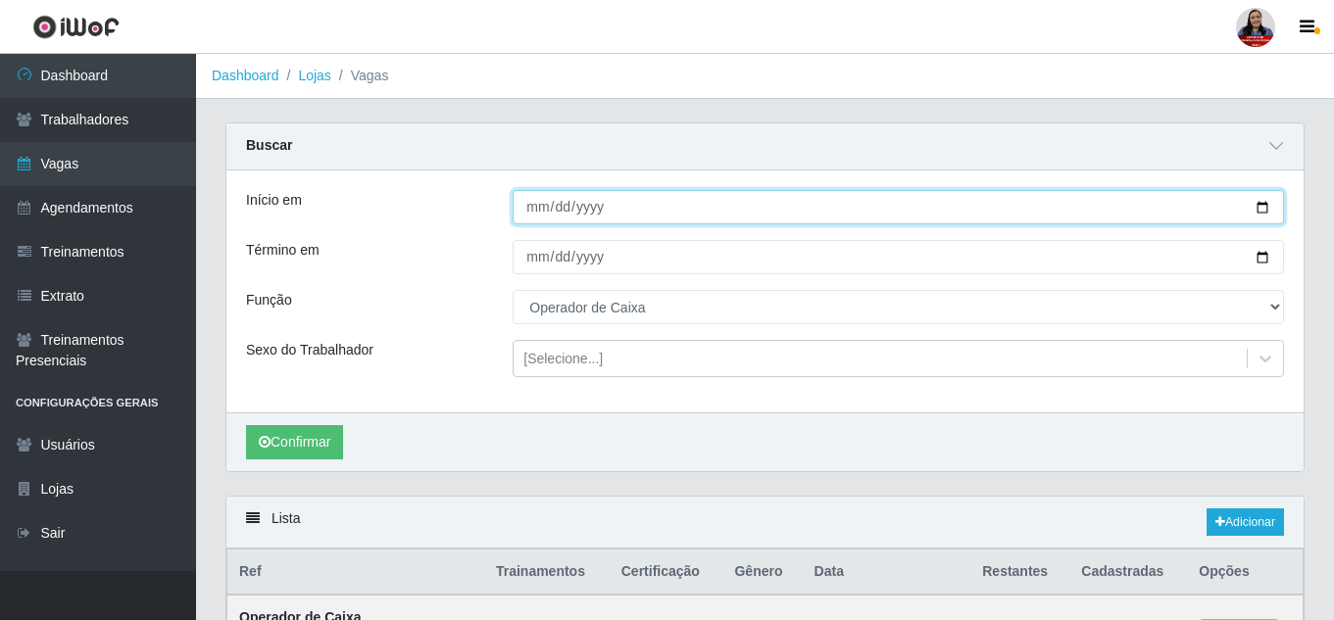
click at [1263, 207] on input "[DATE]" at bounding box center [898, 207] width 771 height 34
type input "[DATE]"
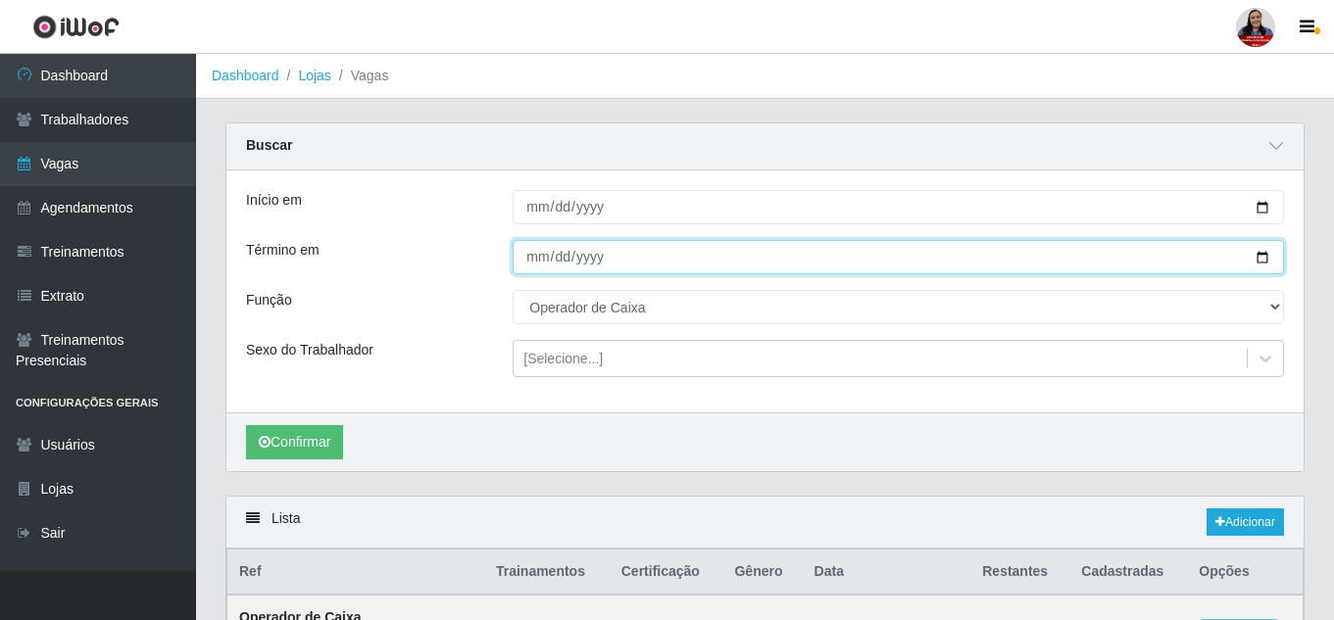
click at [1271, 260] on input "[DATE]" at bounding box center [898, 257] width 771 height 34
click at [1264, 259] on input "[DATE]" at bounding box center [898, 257] width 771 height 34
type input "[DATE]"
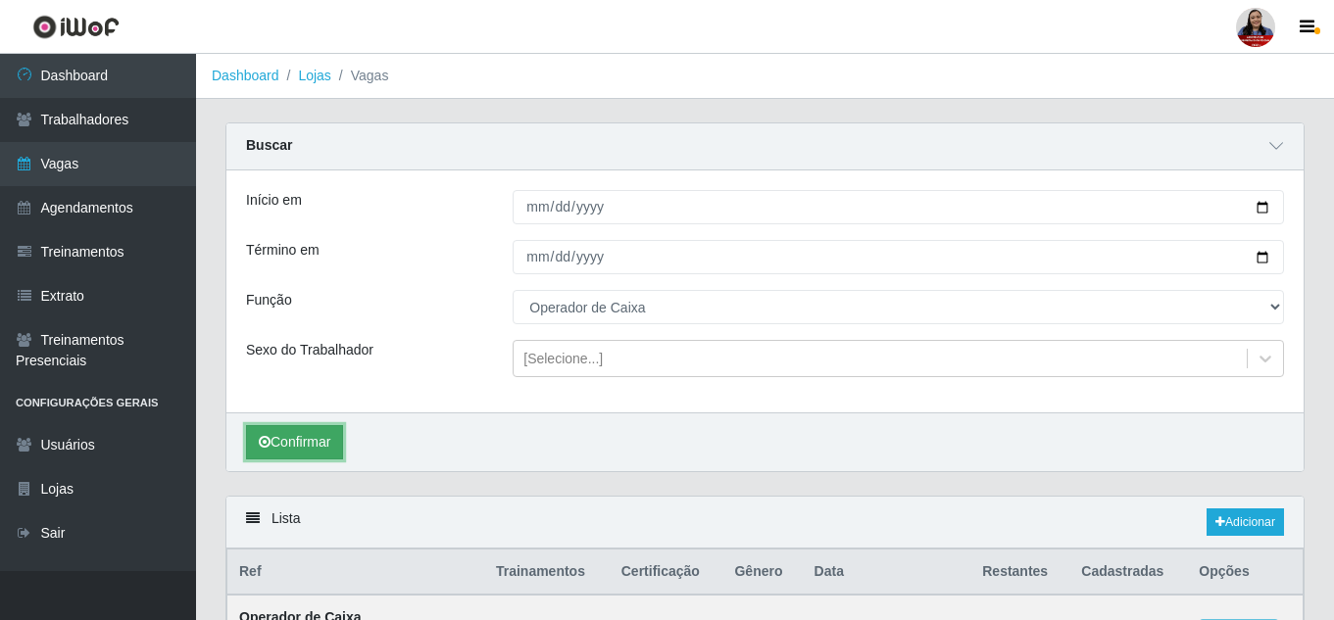
click at [269, 446] on icon "submit" at bounding box center [265, 442] width 12 height 14
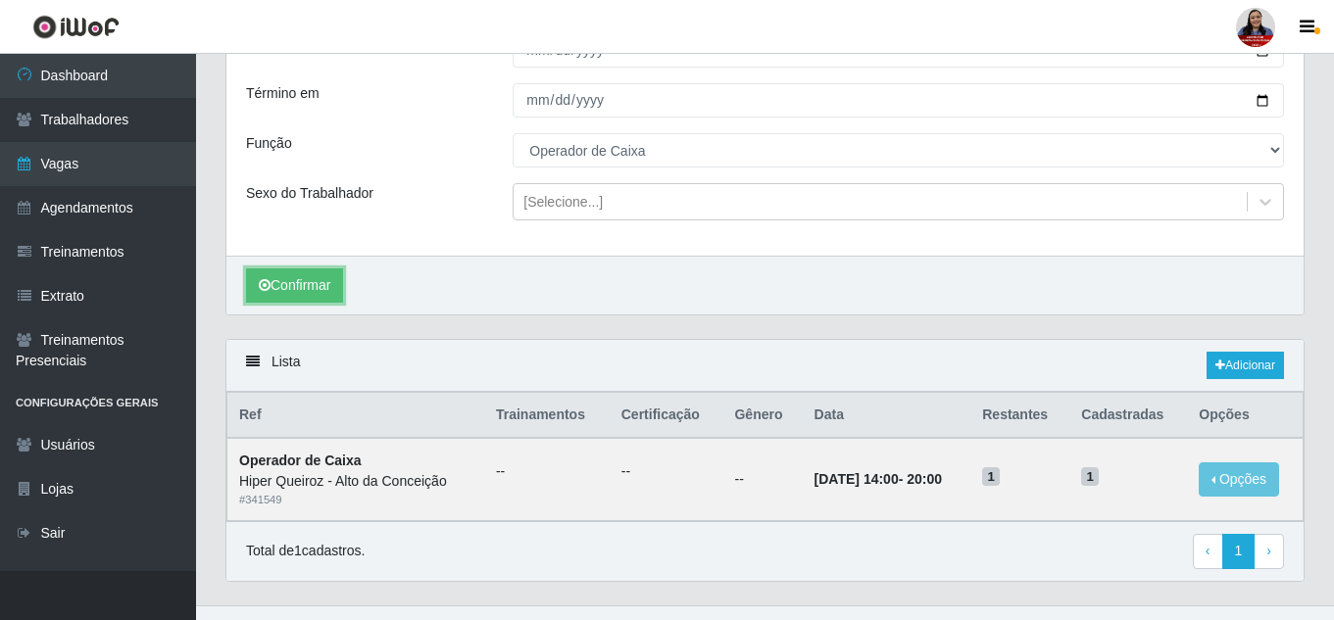
scroll to position [192, 0]
